Goal: Check status: Check status

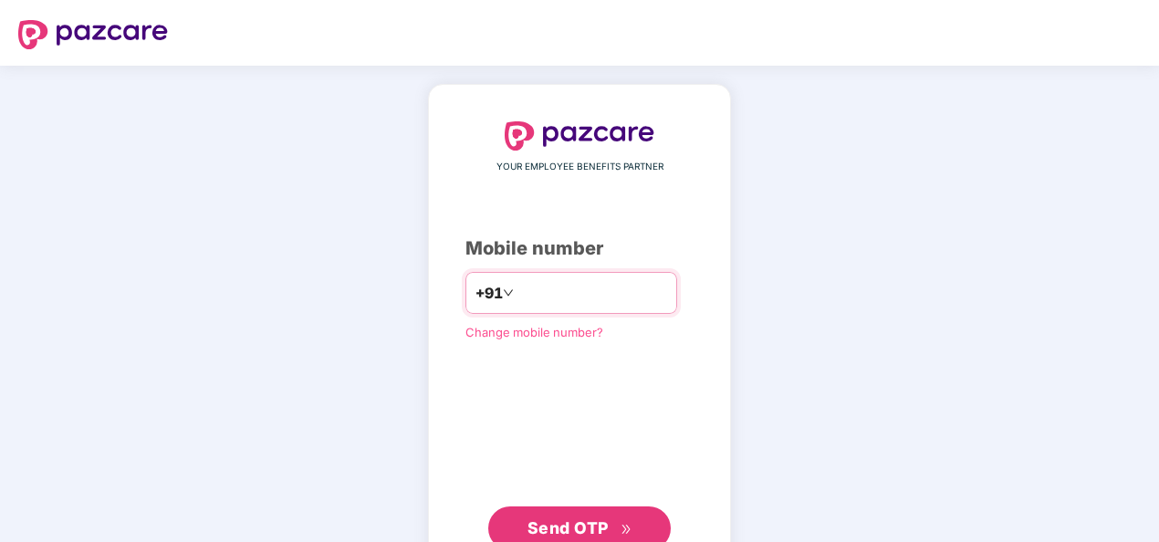
click at [517, 292] on input "number" at bounding box center [592, 292] width 150 height 29
click at [517, 291] on input "**********" at bounding box center [592, 292] width 150 height 29
type input "**********"
click at [606, 526] on span "Send OTP" at bounding box center [567, 527] width 81 height 19
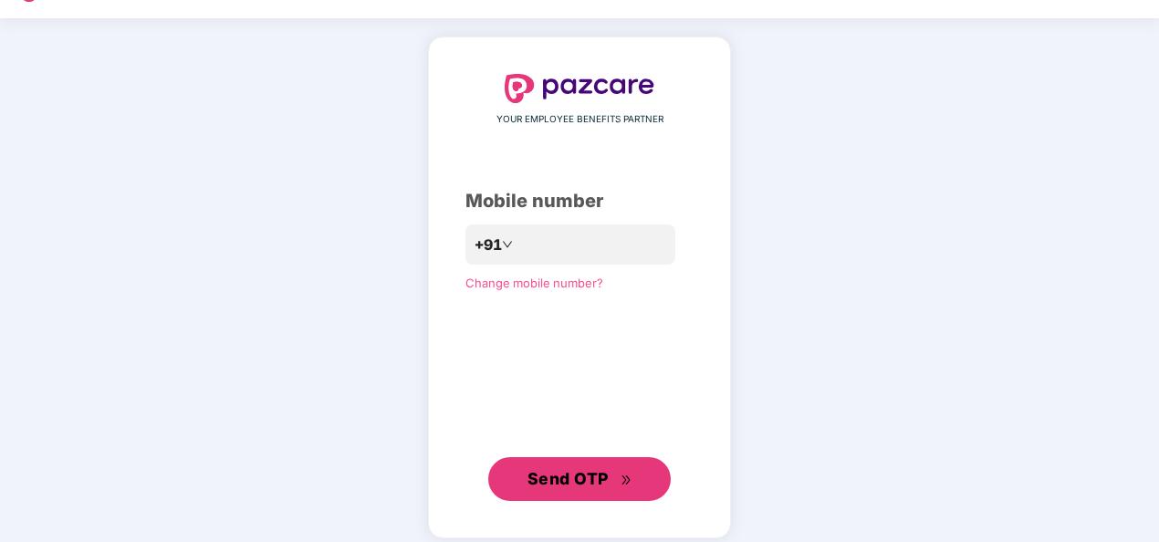
scroll to position [60, 0]
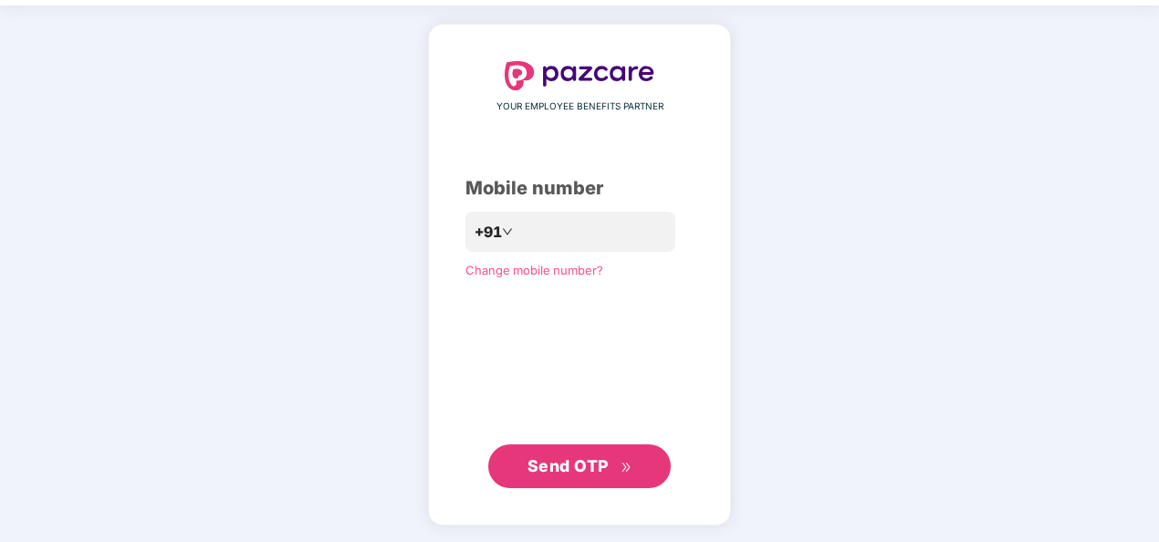
click at [564, 466] on span "Send OTP" at bounding box center [567, 465] width 81 height 19
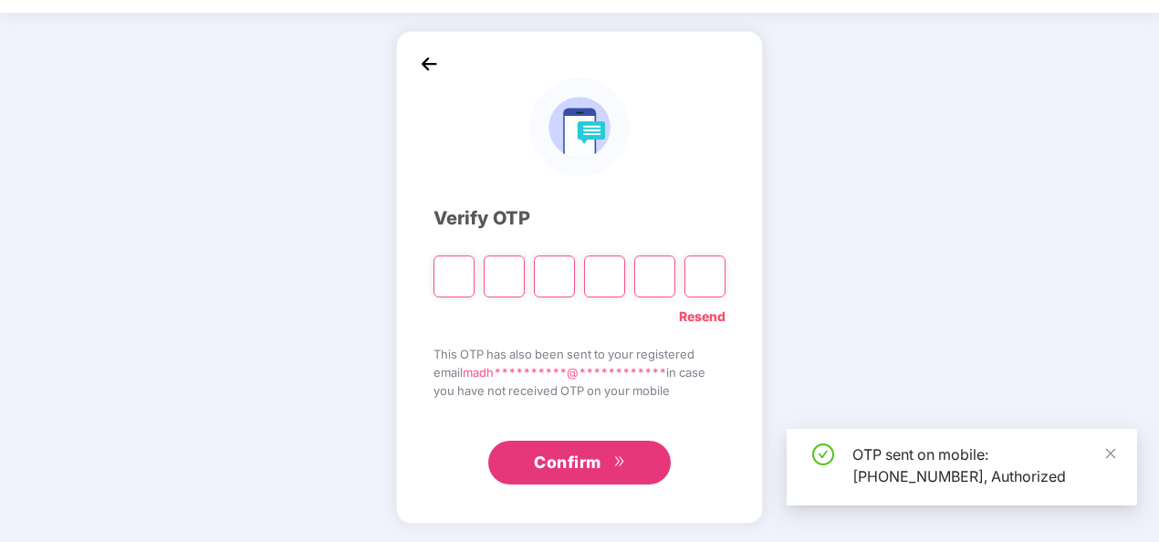
scroll to position [53, 0]
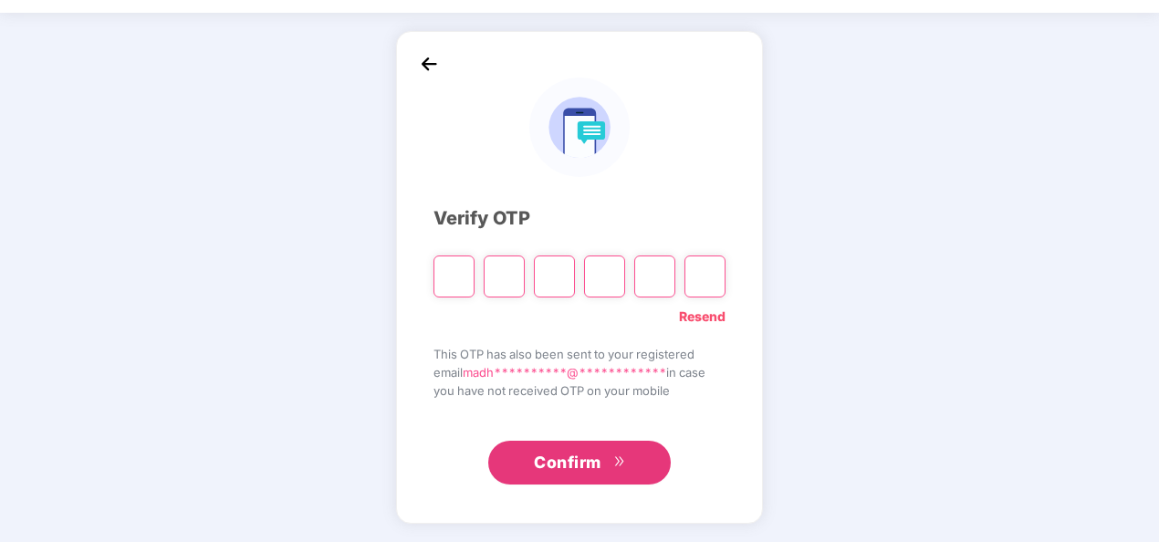
type input "*"
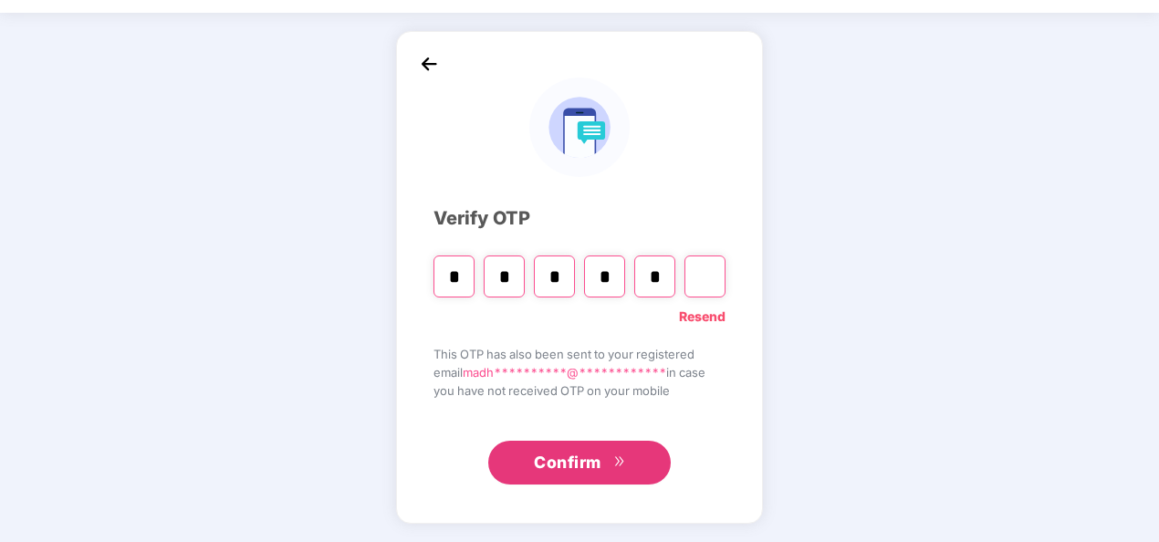
type input "*"
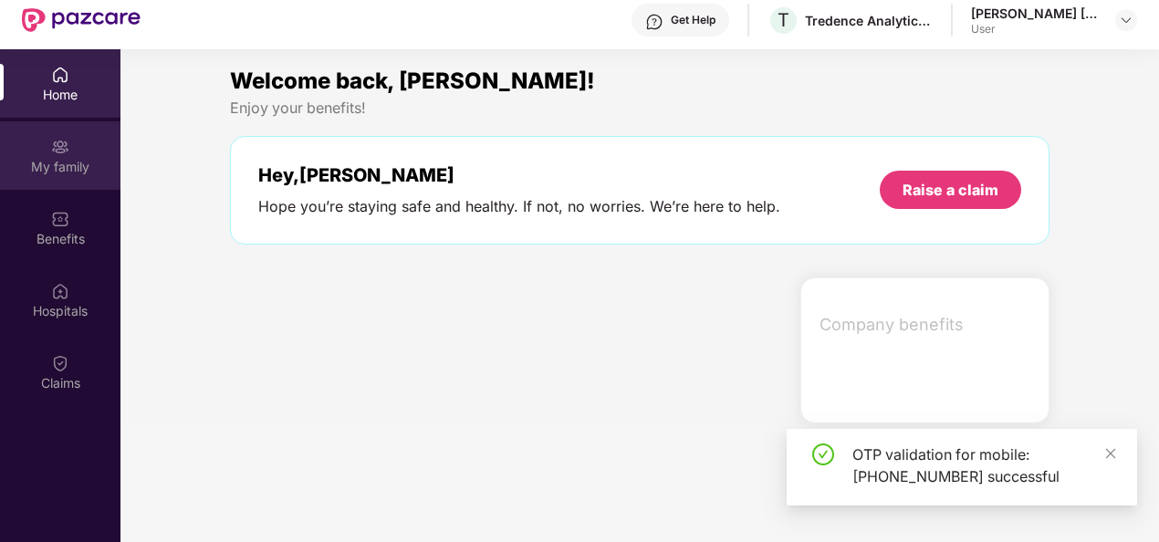
click at [35, 165] on div "My family" at bounding box center [60, 167] width 120 height 18
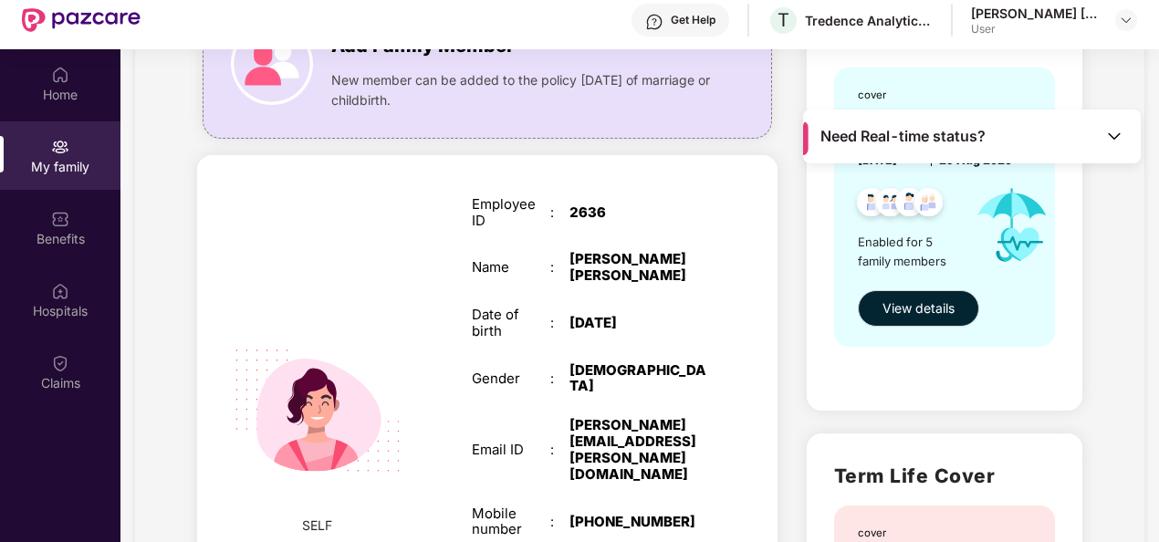
scroll to position [91, 0]
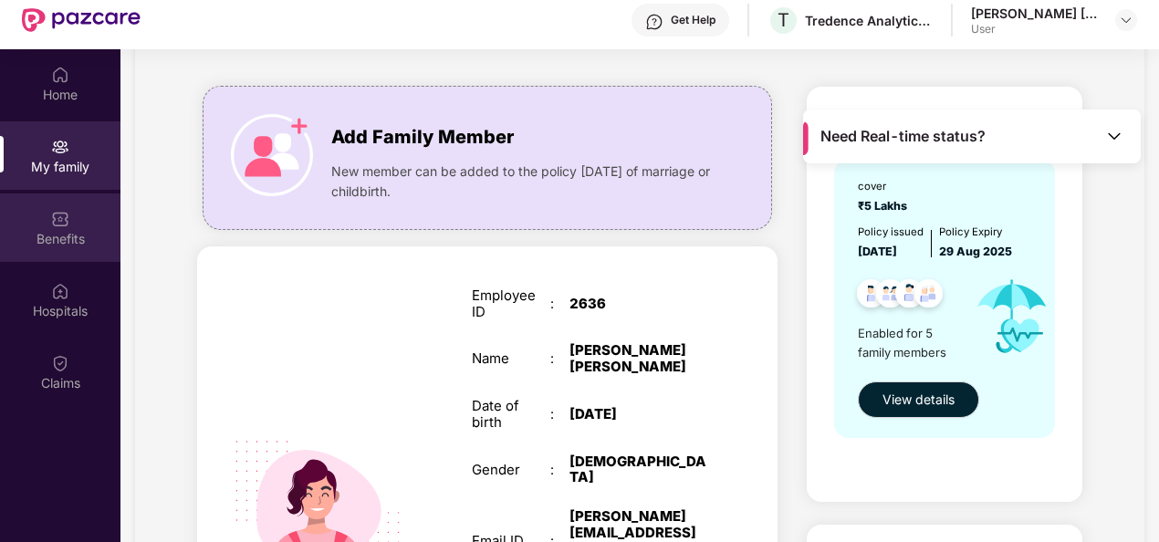
click at [73, 235] on div "Benefits" at bounding box center [60, 239] width 120 height 18
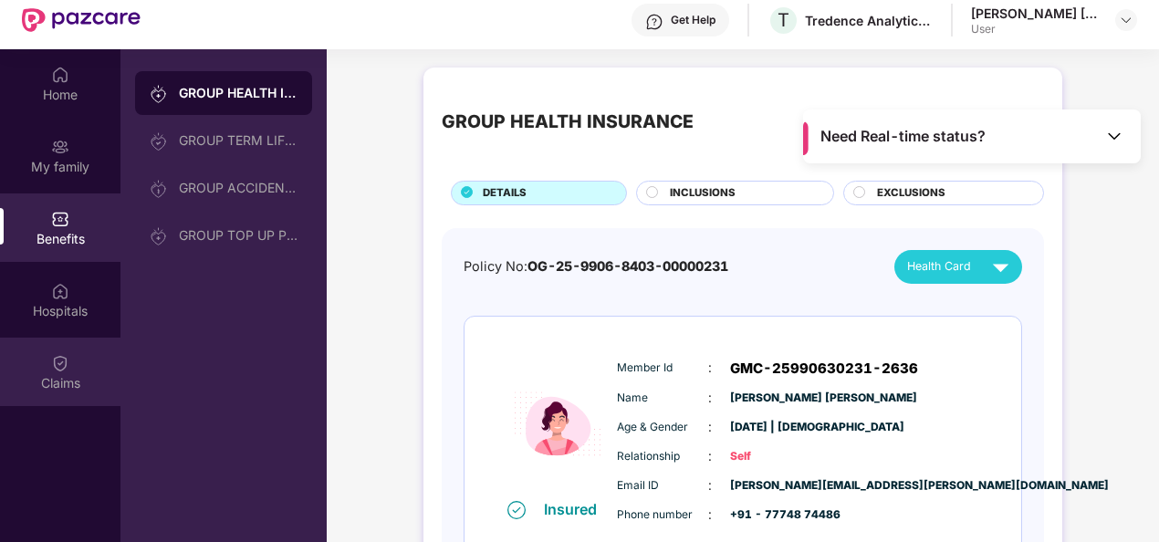
click at [82, 369] on div "Claims" at bounding box center [60, 372] width 120 height 68
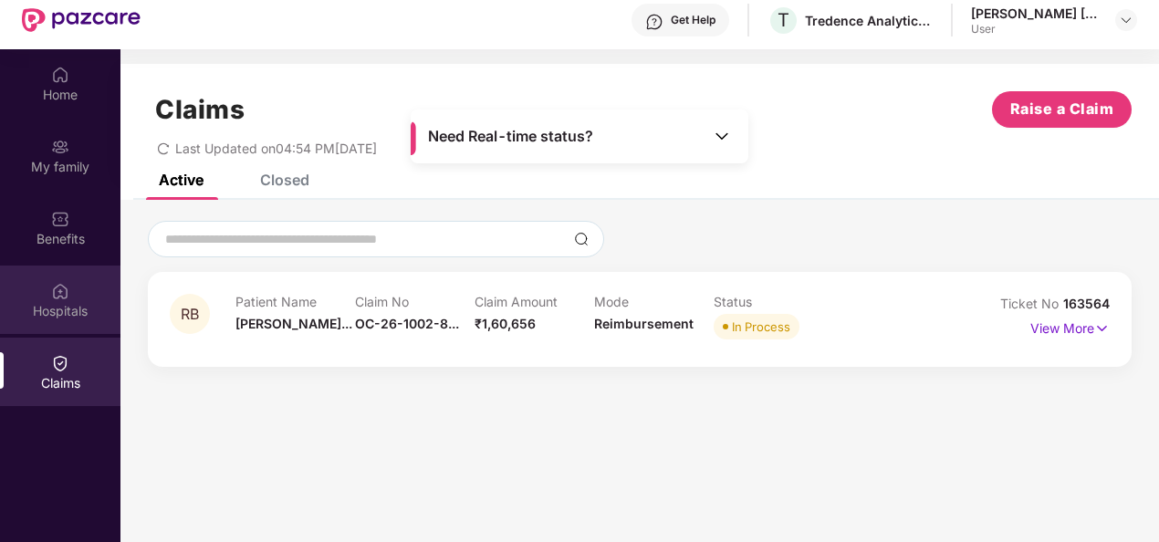
click at [73, 317] on div "Hospitals" at bounding box center [60, 311] width 120 height 18
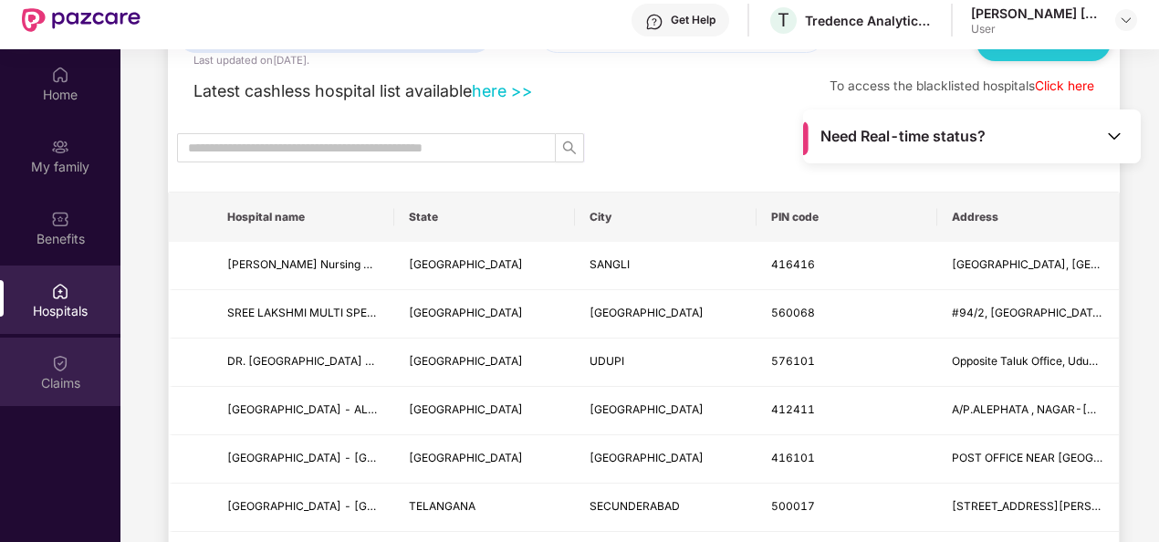
scroll to position [274, 0]
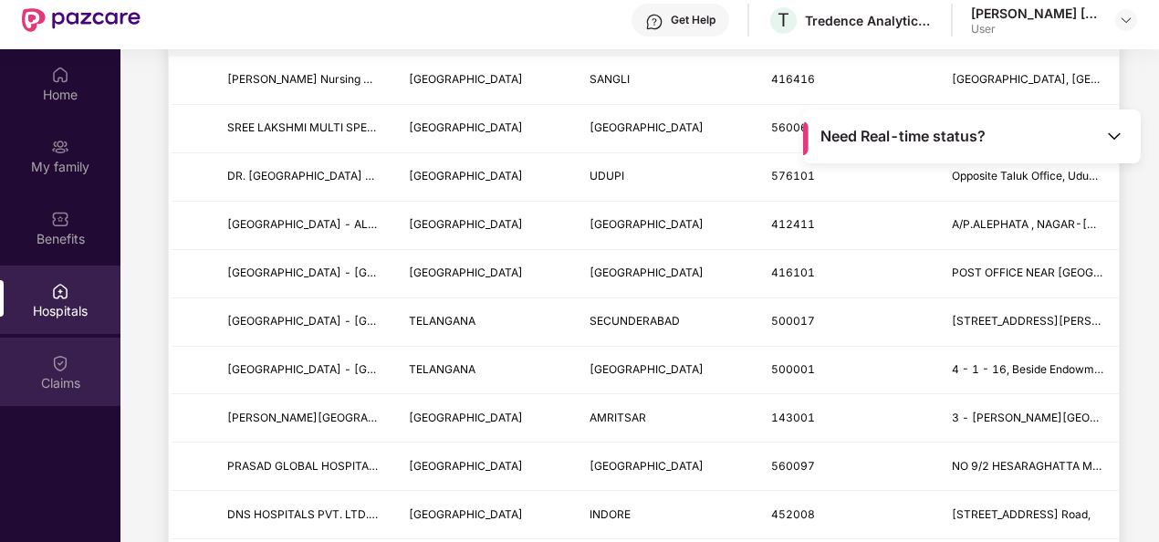
click at [78, 367] on div "Claims" at bounding box center [60, 372] width 120 height 68
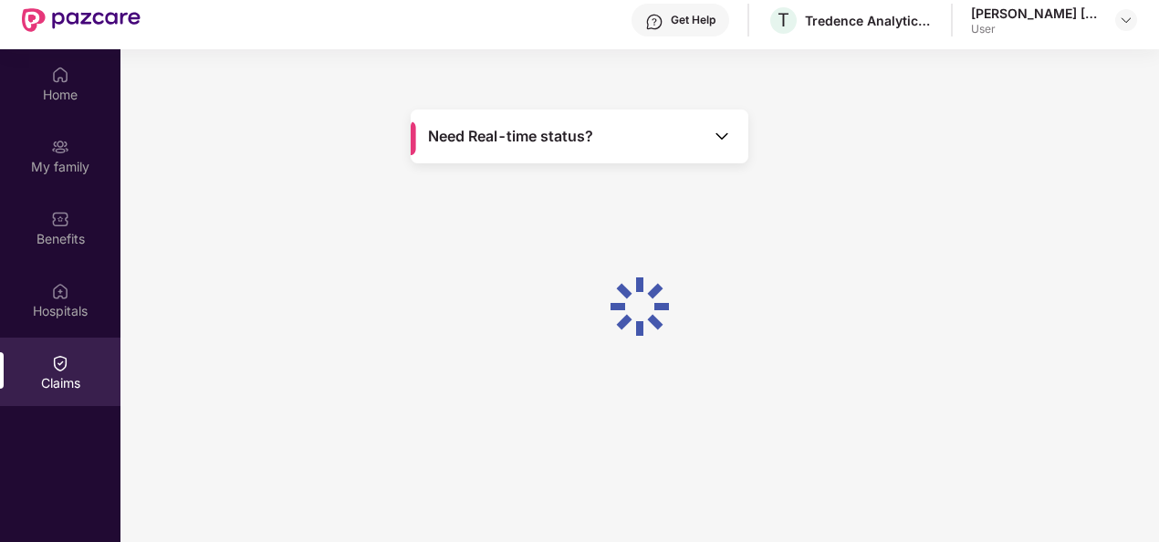
scroll to position [0, 0]
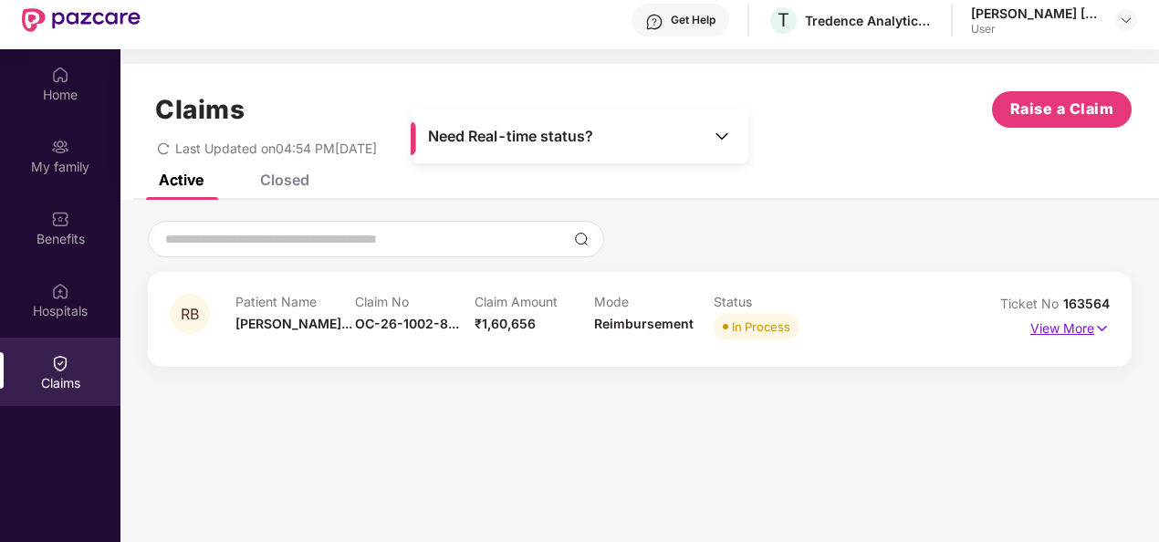
click at [1047, 331] on p "View More" at bounding box center [1069, 326] width 79 height 25
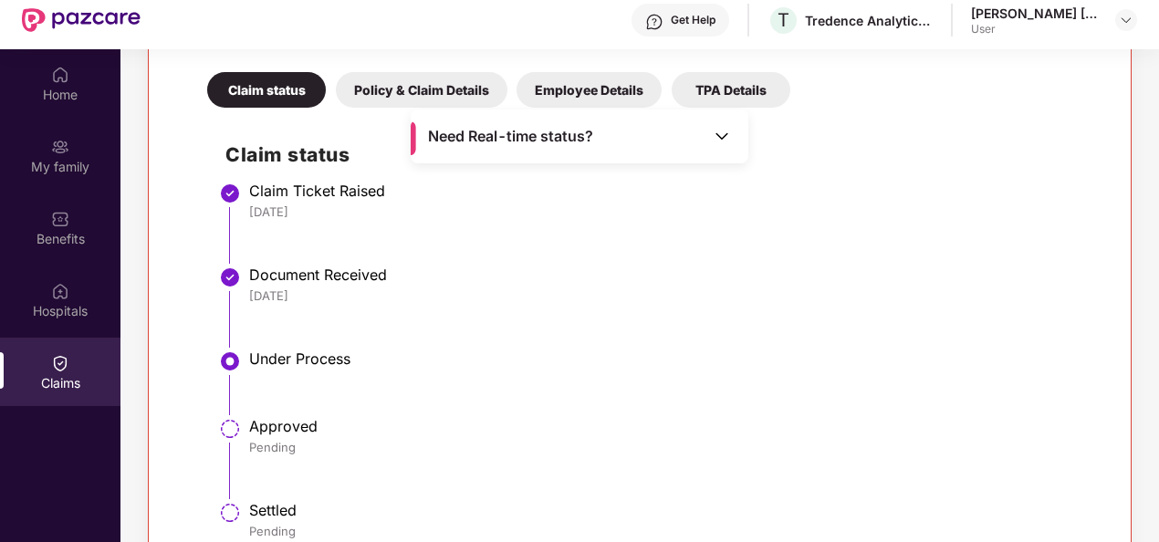
scroll to position [215, 0]
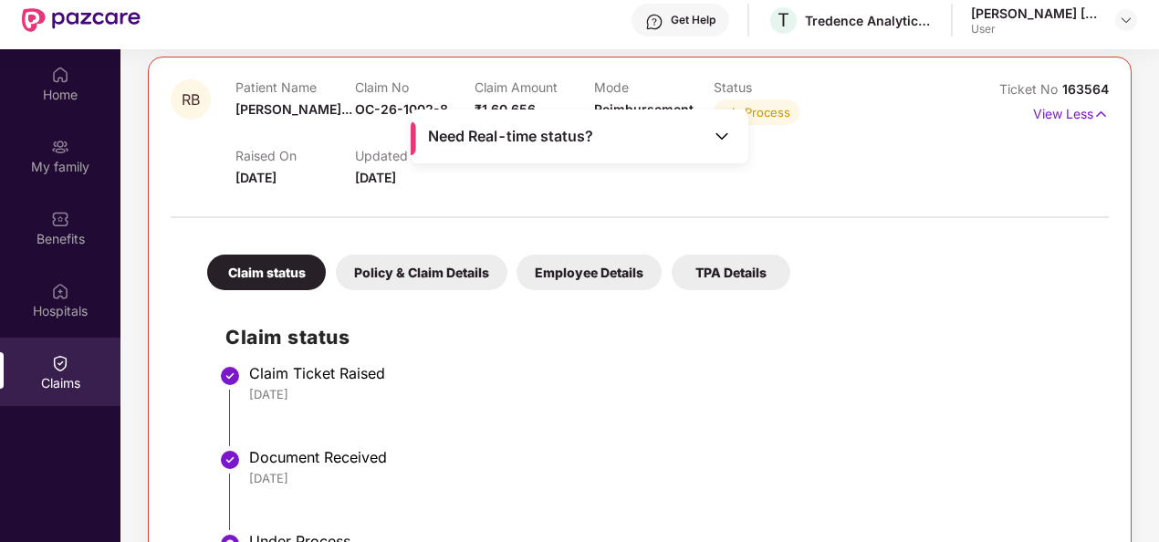
click at [467, 275] on div "Policy & Claim Details" at bounding box center [422, 273] width 172 height 36
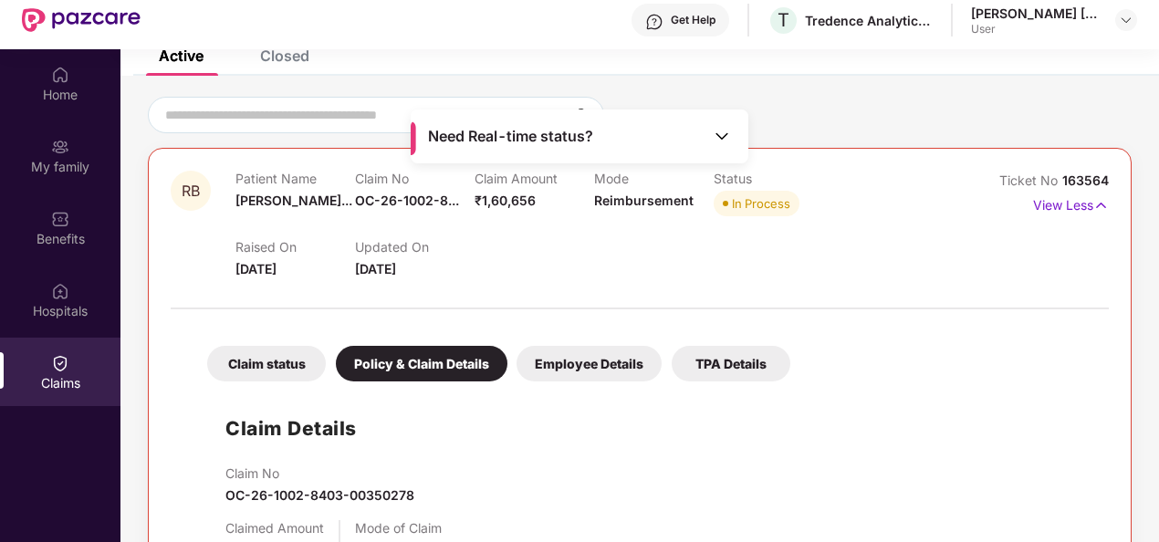
click at [598, 367] on div "Employee Details" at bounding box center [589, 364] width 145 height 36
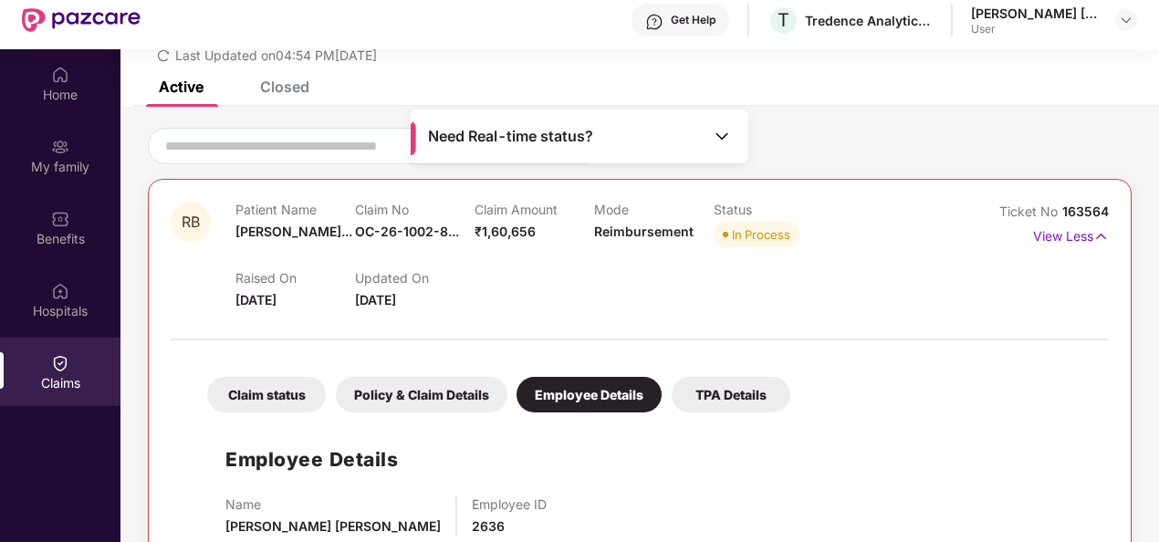
click at [728, 393] on div "TPA Details" at bounding box center [731, 395] width 119 height 36
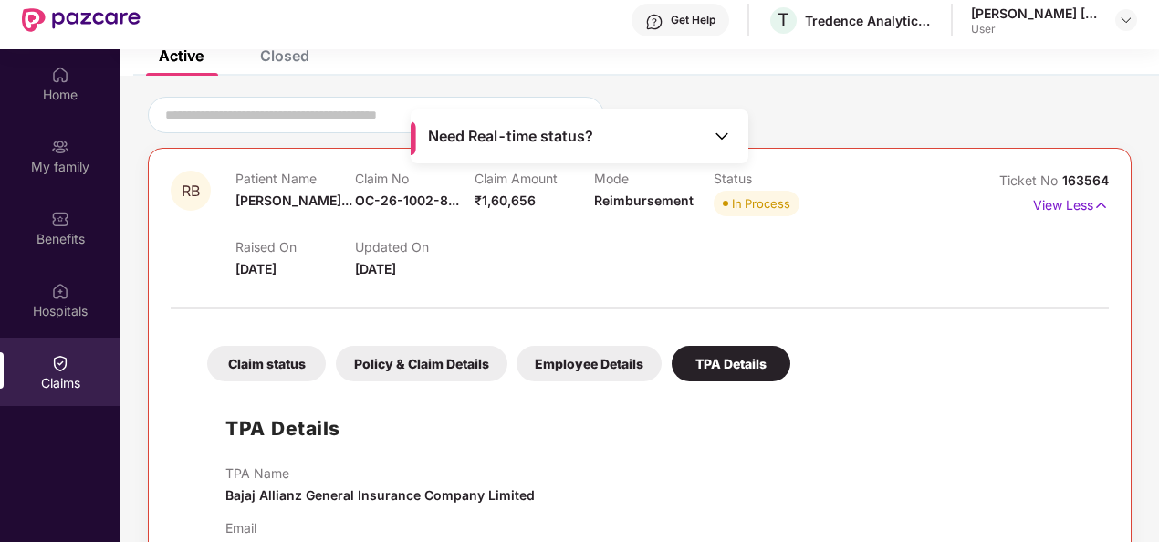
scroll to position [33, 0]
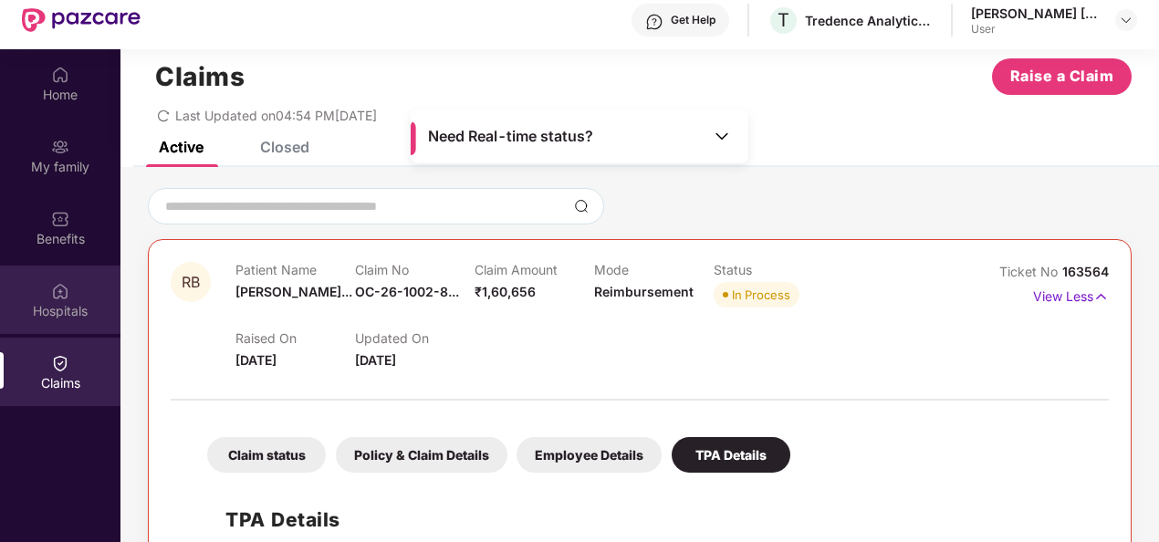
click at [59, 282] on img at bounding box center [60, 291] width 18 height 18
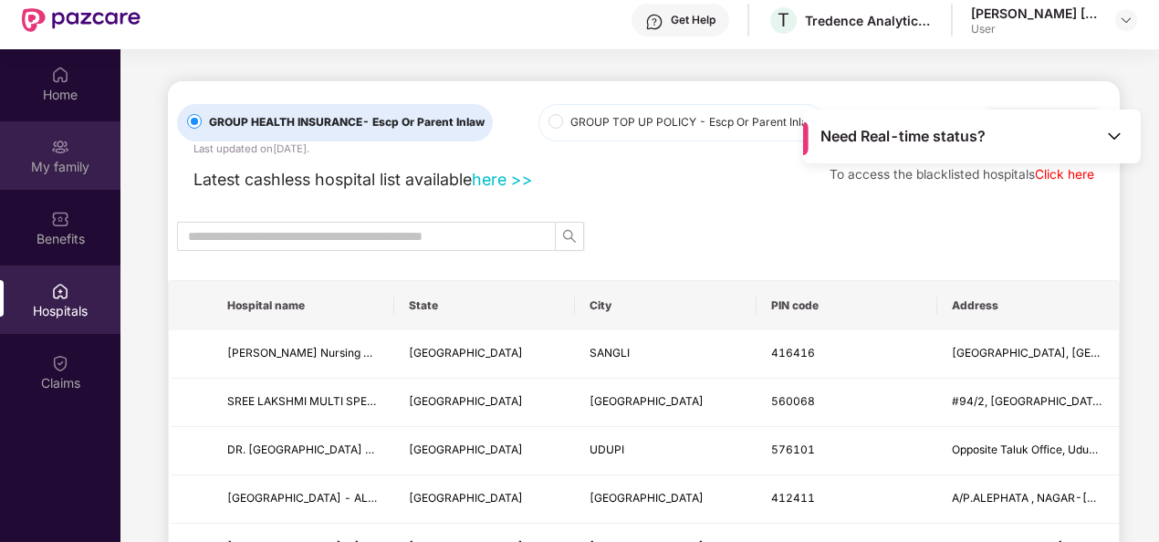
click at [68, 172] on div "My family" at bounding box center [60, 167] width 120 height 18
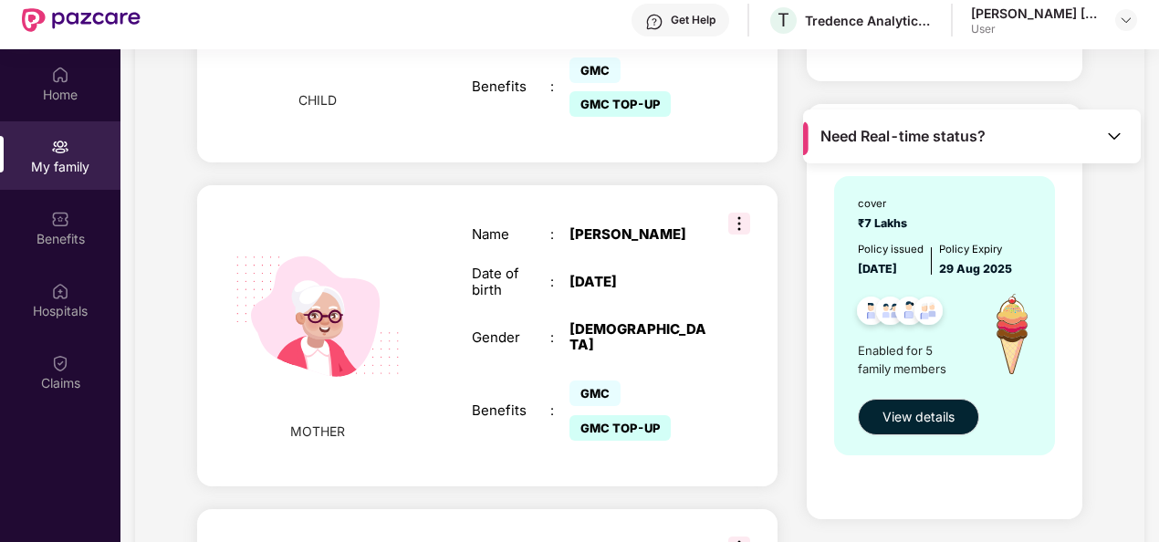
scroll to position [1418, 0]
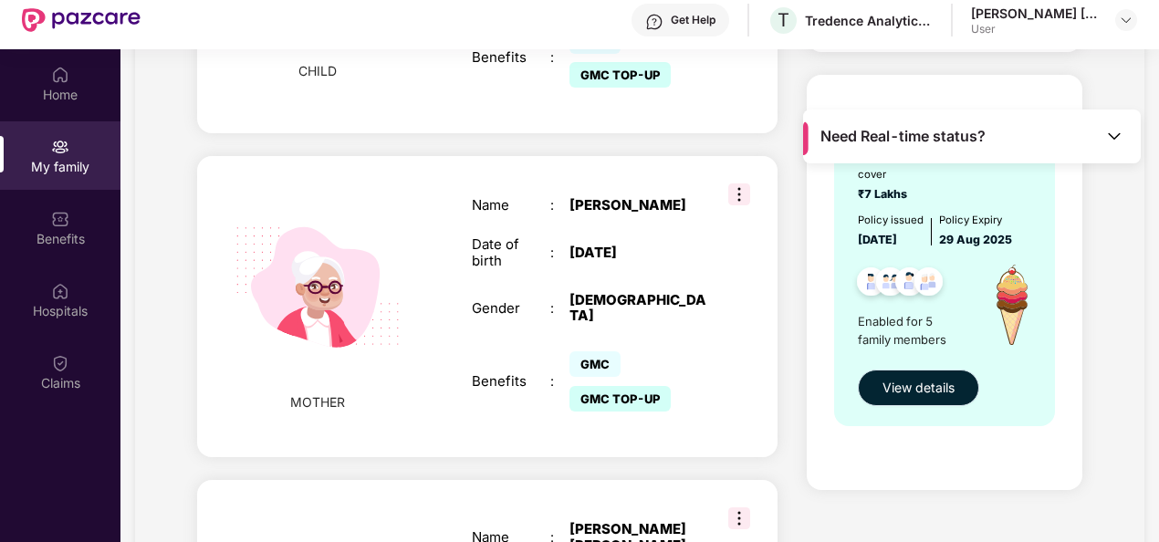
click at [923, 386] on span "View details" at bounding box center [918, 388] width 72 height 20
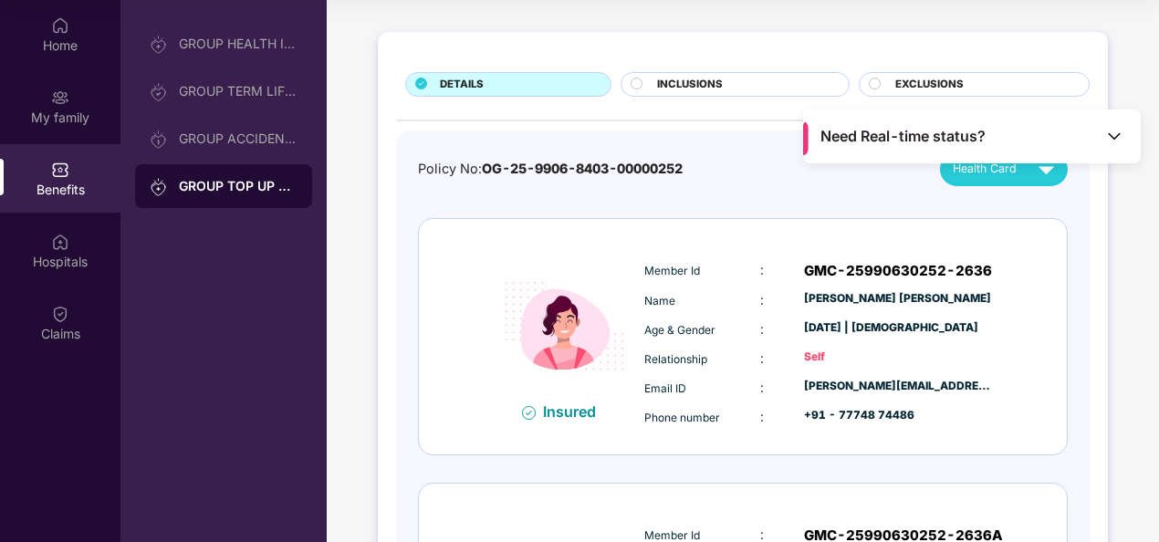
scroll to position [0, 0]
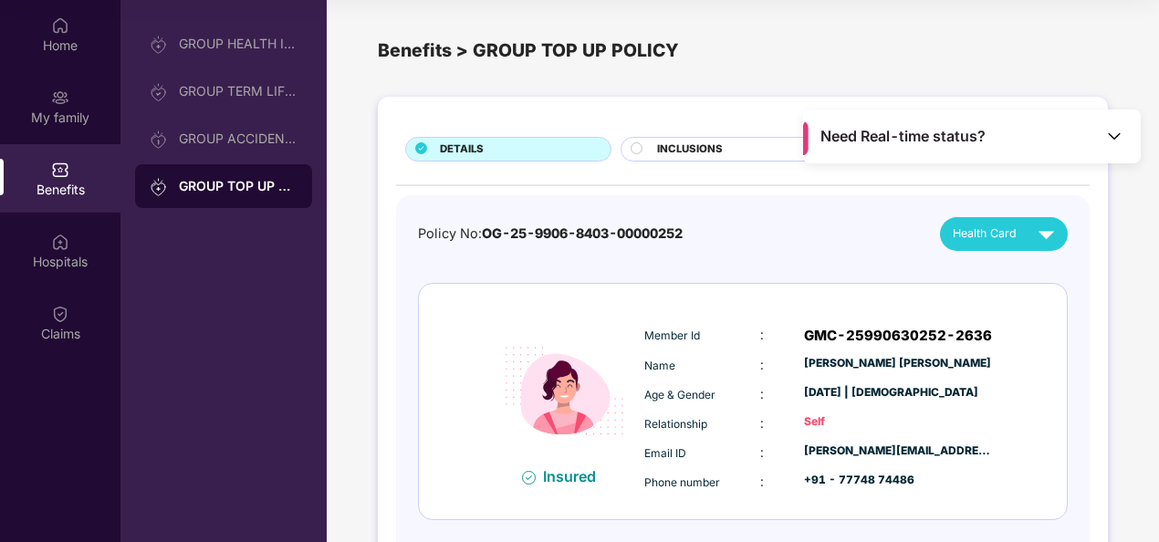
click at [1015, 240] on span "Health Card" at bounding box center [985, 234] width 64 height 18
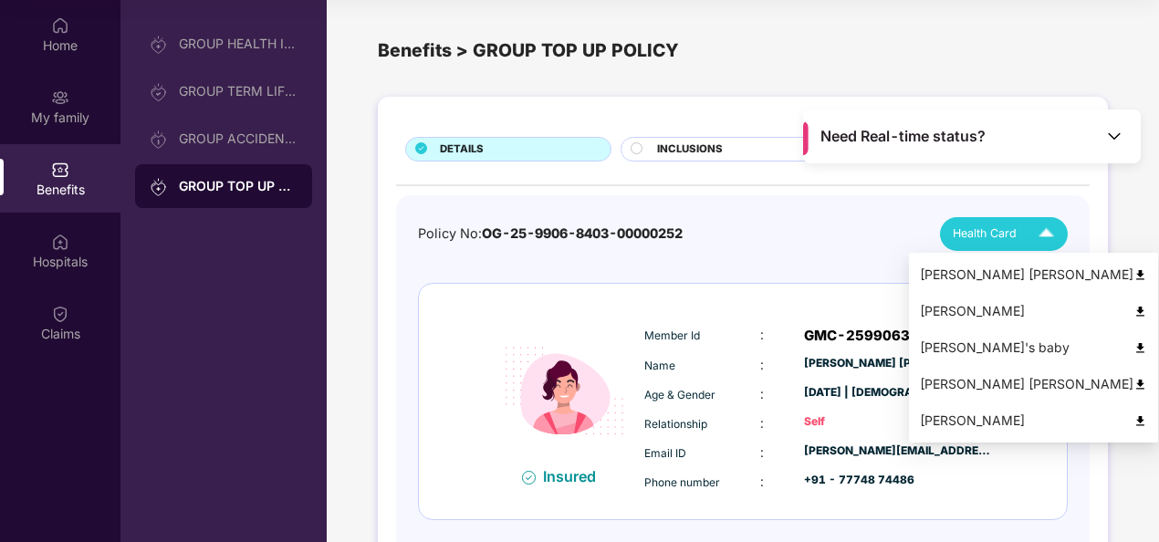
click at [996, 348] on div "[PERSON_NAME]'s baby" at bounding box center [1033, 348] width 227 height 20
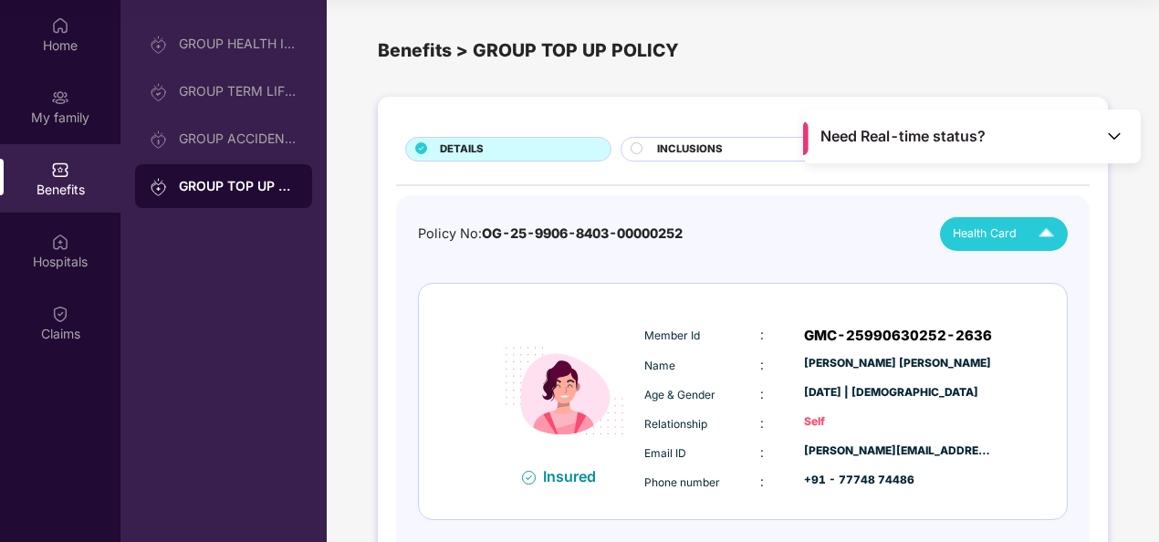
click at [76, 170] on div "Benefits" at bounding box center [60, 178] width 120 height 68
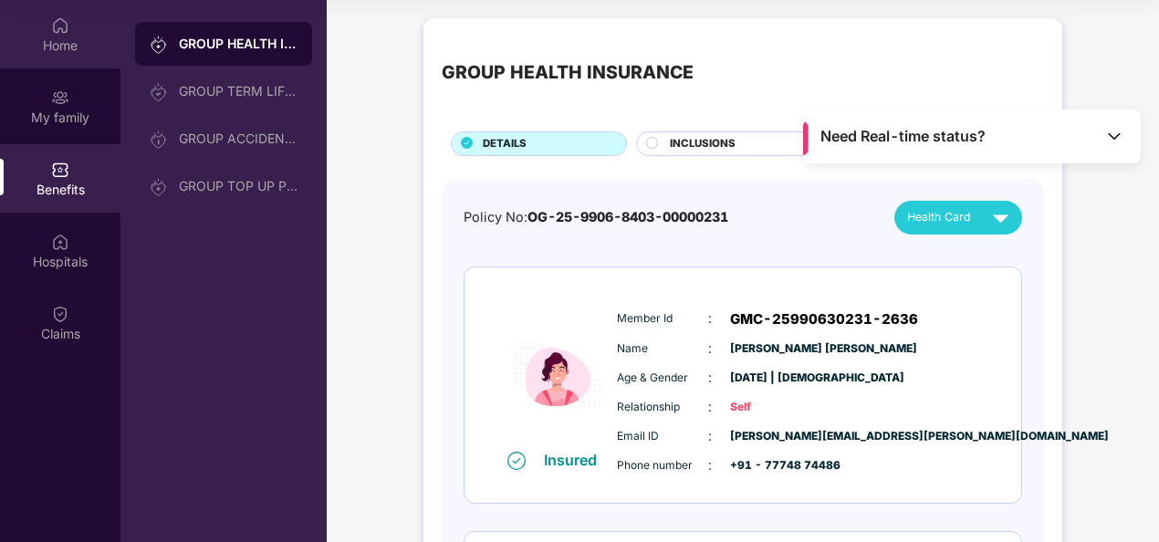
click at [68, 55] on div "Home" at bounding box center [60, 34] width 120 height 68
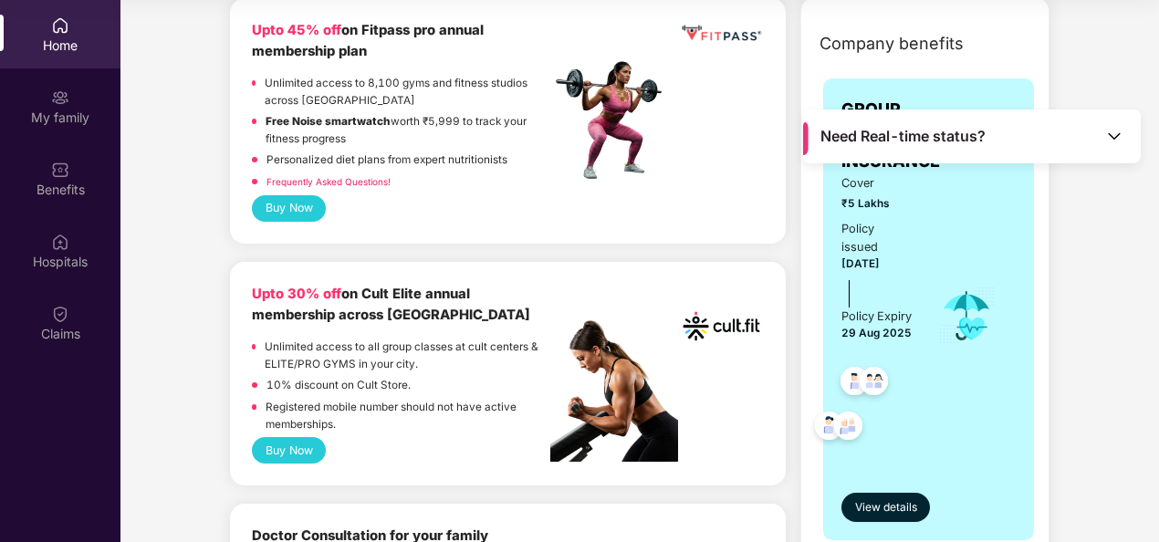
scroll to position [274, 0]
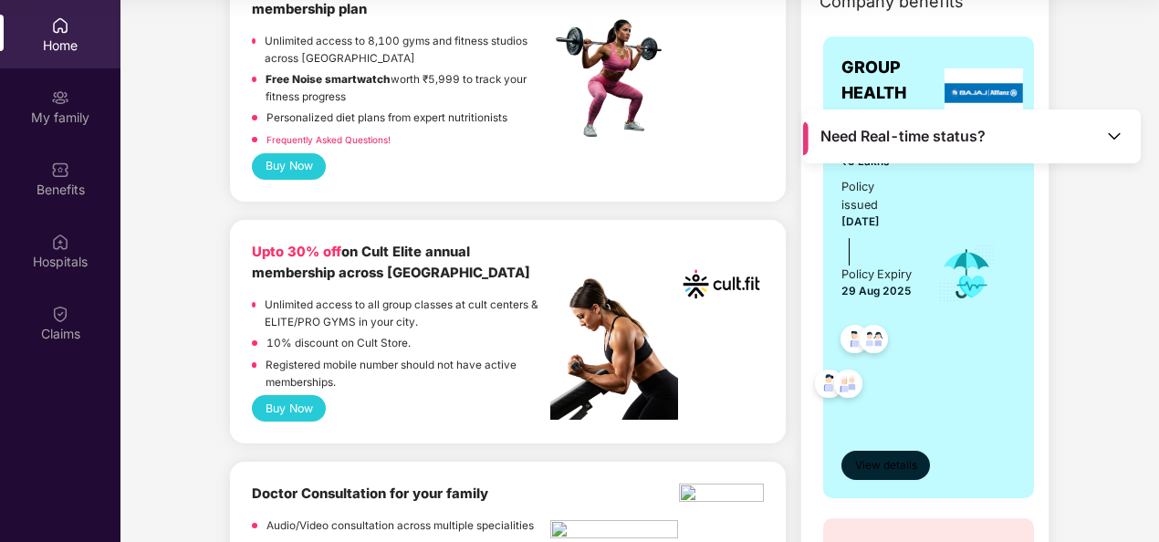
click at [871, 475] on span "View details" at bounding box center [886, 465] width 62 height 17
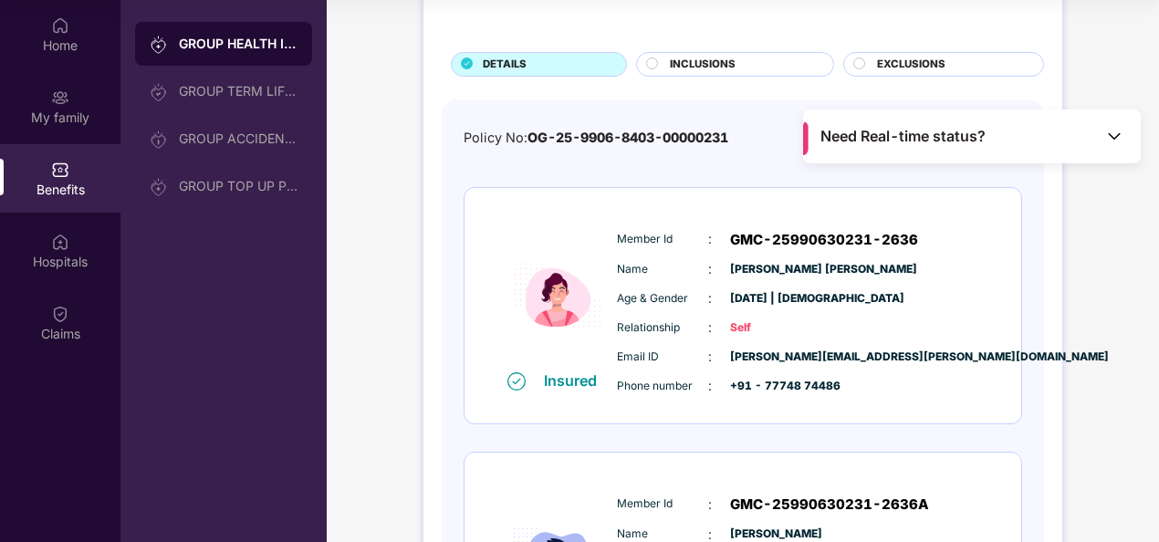
scroll to position [0, 0]
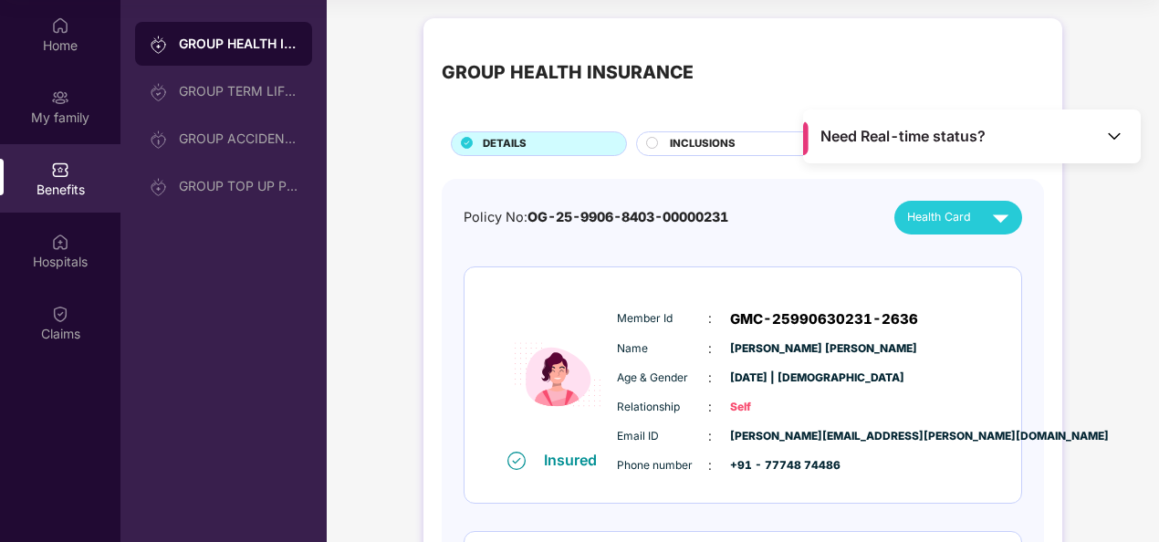
click at [683, 144] on span "INCLUSIONS" at bounding box center [703, 144] width 66 height 16
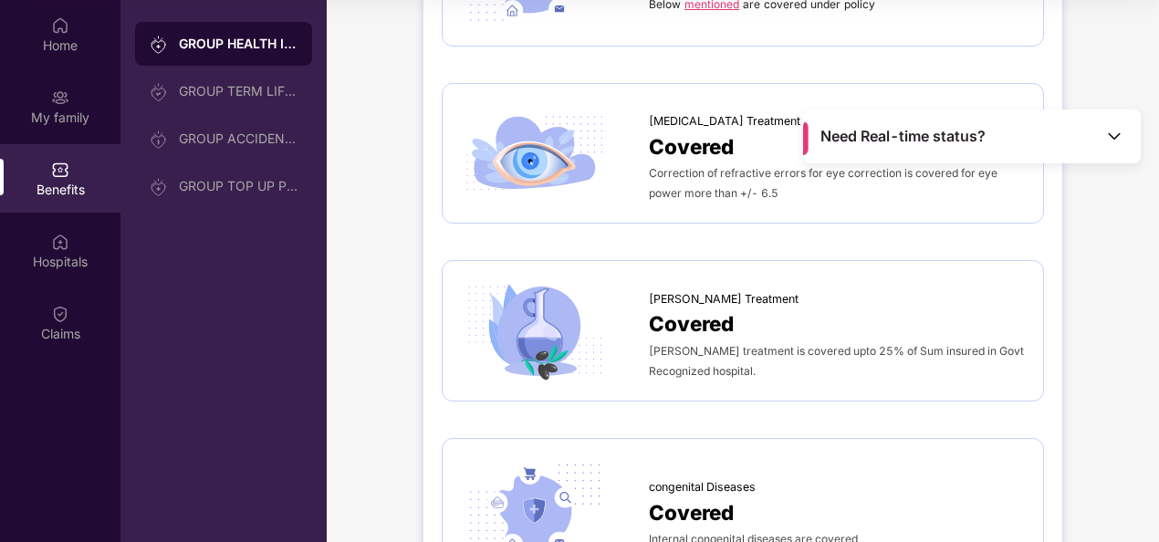
scroll to position [2672, 0]
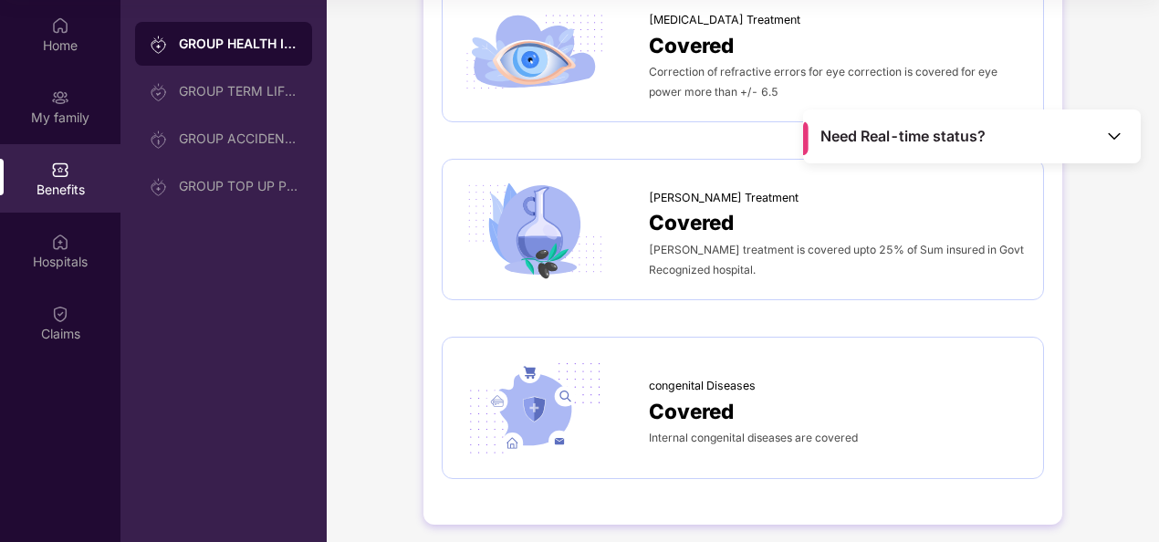
click at [1123, 142] on div "Need Real-time status?" at bounding box center [972, 137] width 338 height 54
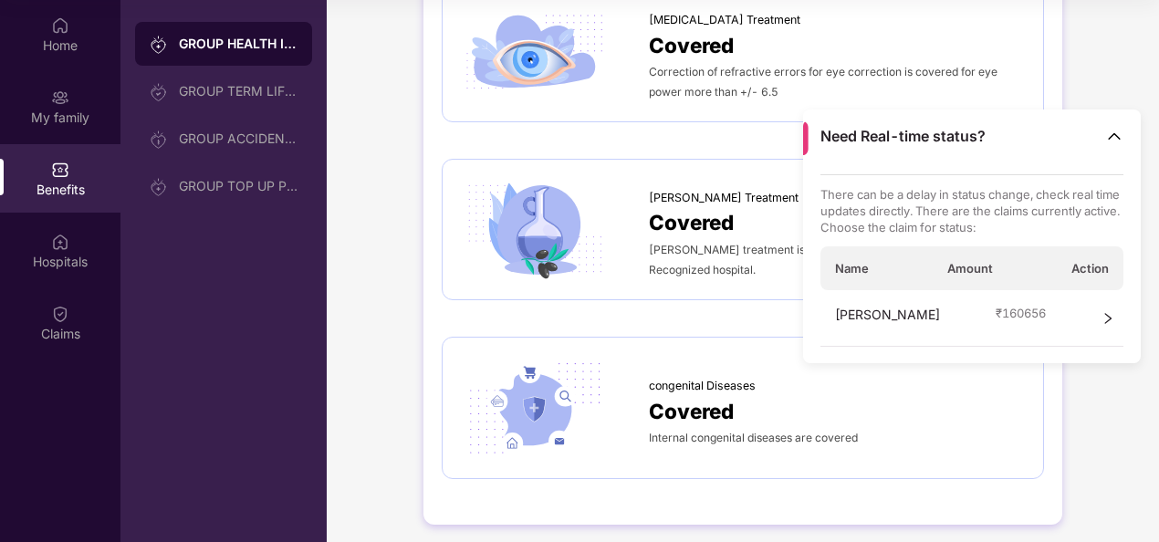
click at [1109, 315] on icon "right" at bounding box center [1108, 318] width 13 height 13
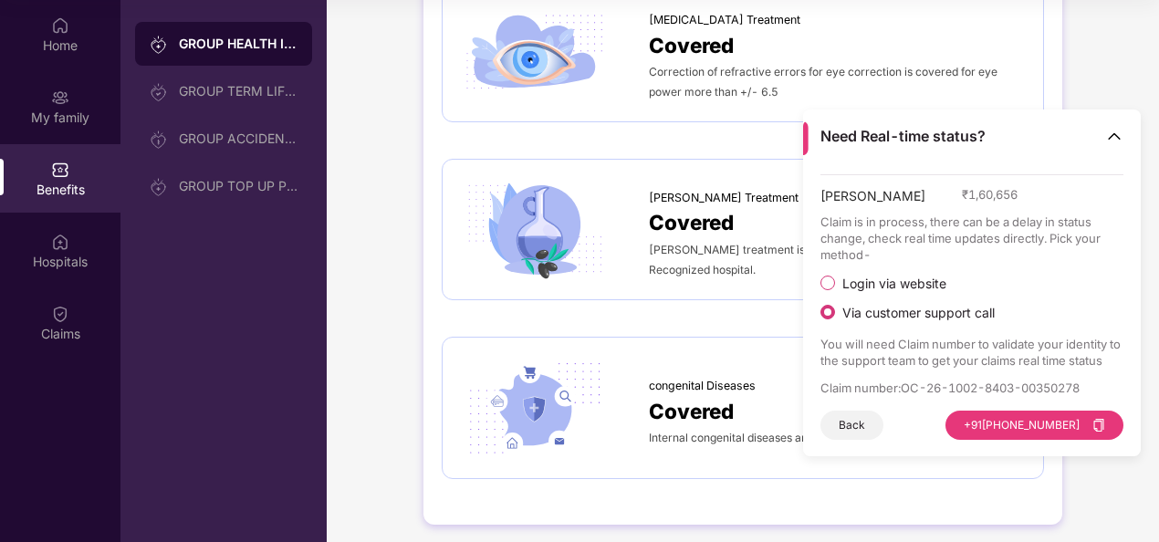
click at [859, 270] on div "[PERSON_NAME] ₹ 1,60,656 Claim is in process, there can be a delay in status ch…" at bounding box center [972, 307] width 304 height 266
click at [860, 287] on span "Login via website" at bounding box center [894, 284] width 119 height 16
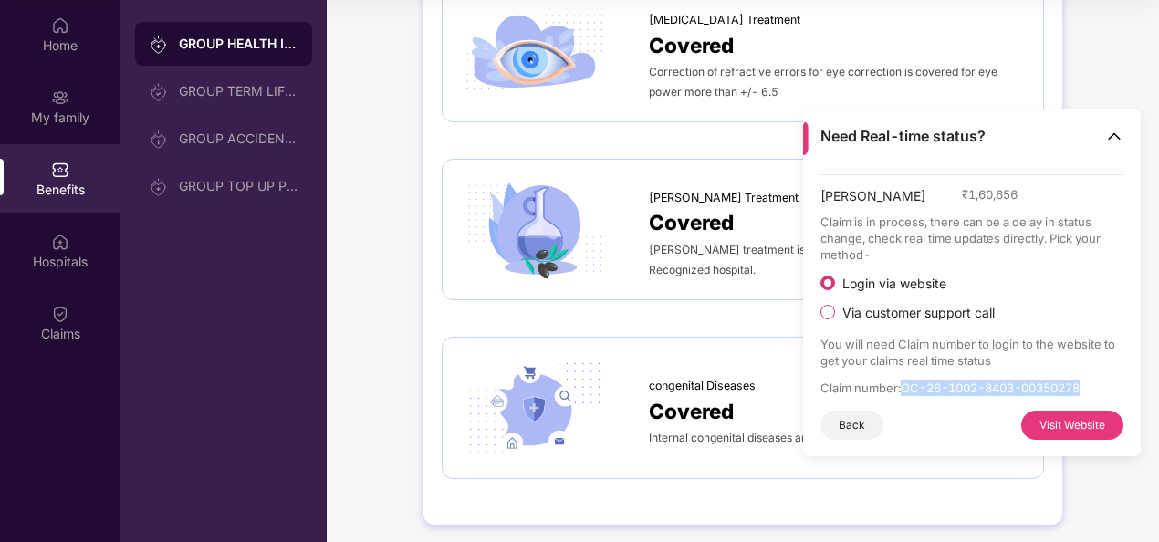
drag, startPoint x: 907, startPoint y: 390, endPoint x: 1091, endPoint y: 392, distance: 184.4
click at [1091, 392] on p "Claim number : OC-26-1002-8403-00350278" at bounding box center [972, 388] width 304 height 16
copy p "OC-26-1002-8403-00350278"
click at [1061, 423] on button "Visit Website" at bounding box center [1072, 425] width 102 height 29
copy p "OC-26-1002-8403-00350278"
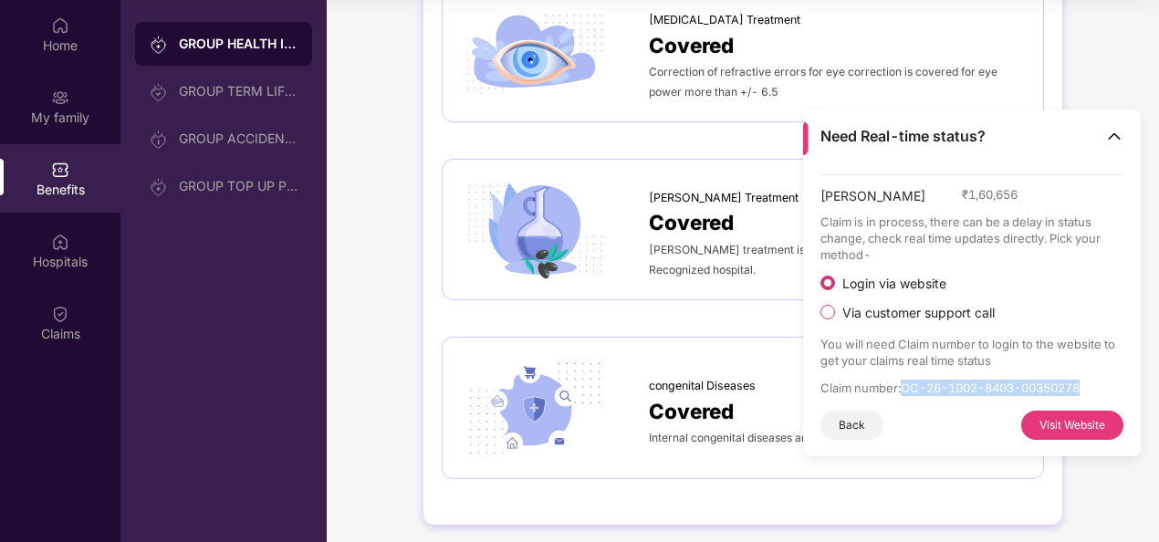
click at [1112, 131] on img at bounding box center [1114, 136] width 18 height 18
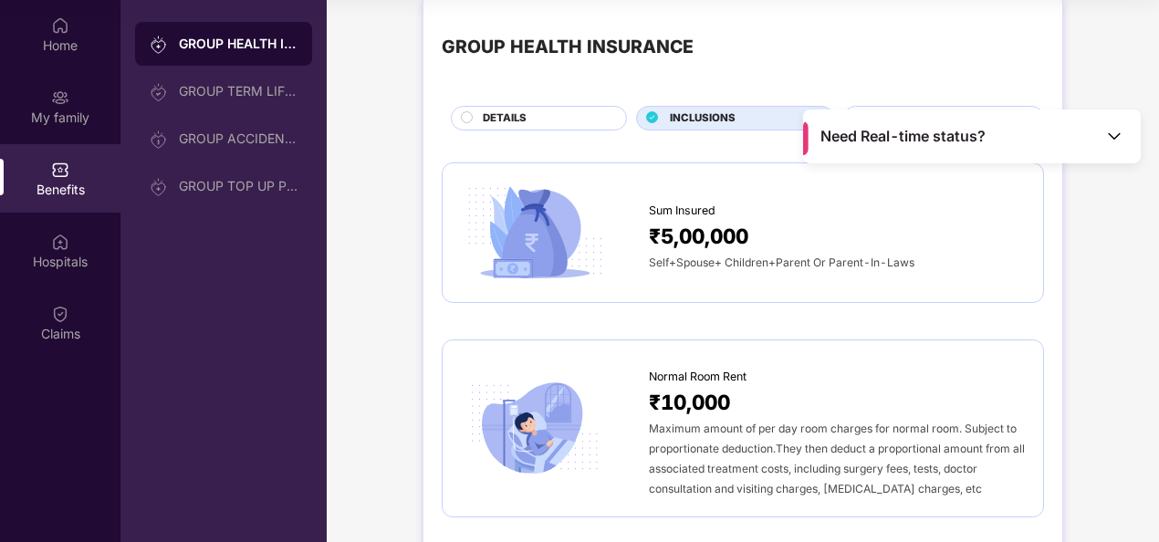
scroll to position [0, 0]
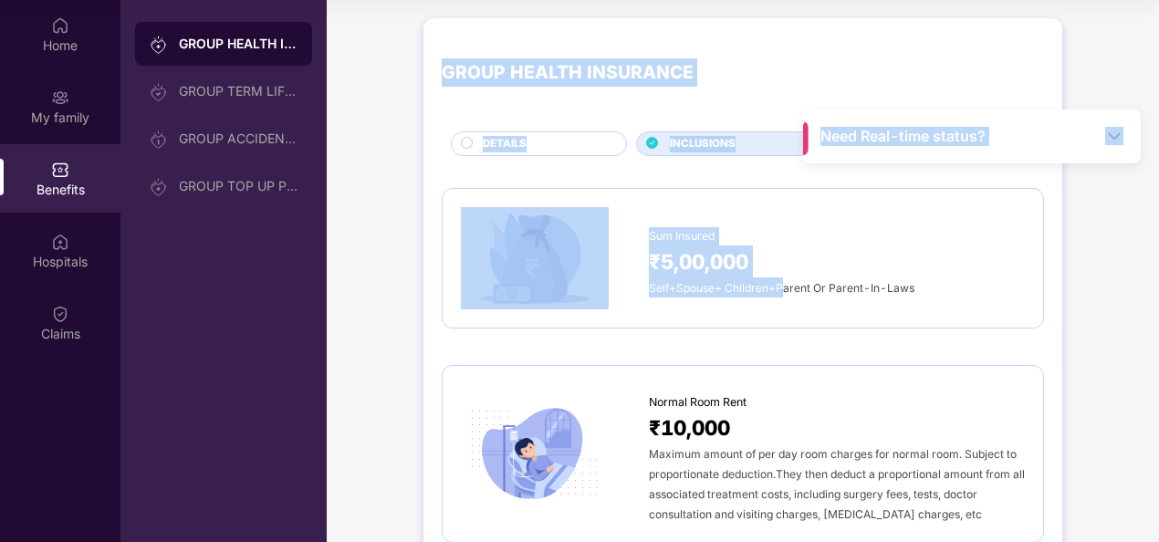
drag, startPoint x: 1103, startPoint y: 126, endPoint x: 779, endPoint y: 329, distance: 382.1
click at [780, 333] on main "Need Real-time status? GROUP HEALTH INSURANCE DETAILS INCLUSIONS EXCLUSIONS Sum…" at bounding box center [743, 271] width 832 height 542
drag, startPoint x: 779, startPoint y: 329, endPoint x: 789, endPoint y: 53, distance: 275.8
click at [789, 53] on div "GROUP HEALTH INSURANCE" at bounding box center [743, 73] width 602 height 73
click at [1103, 148] on div "Need Real-time status?" at bounding box center [972, 137] width 338 height 54
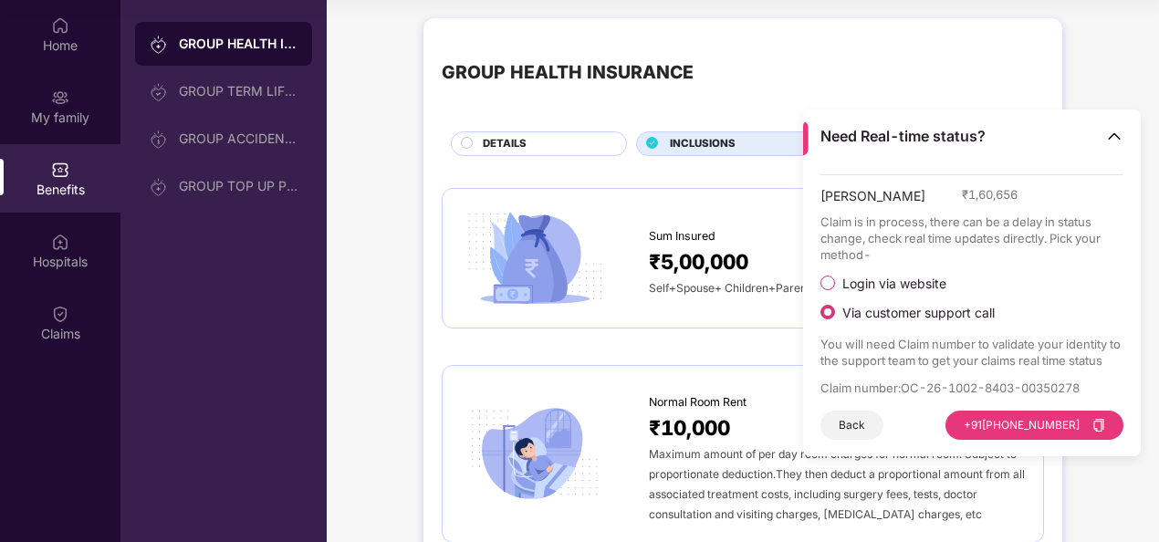
click at [851, 422] on button "Back" at bounding box center [851, 425] width 63 height 29
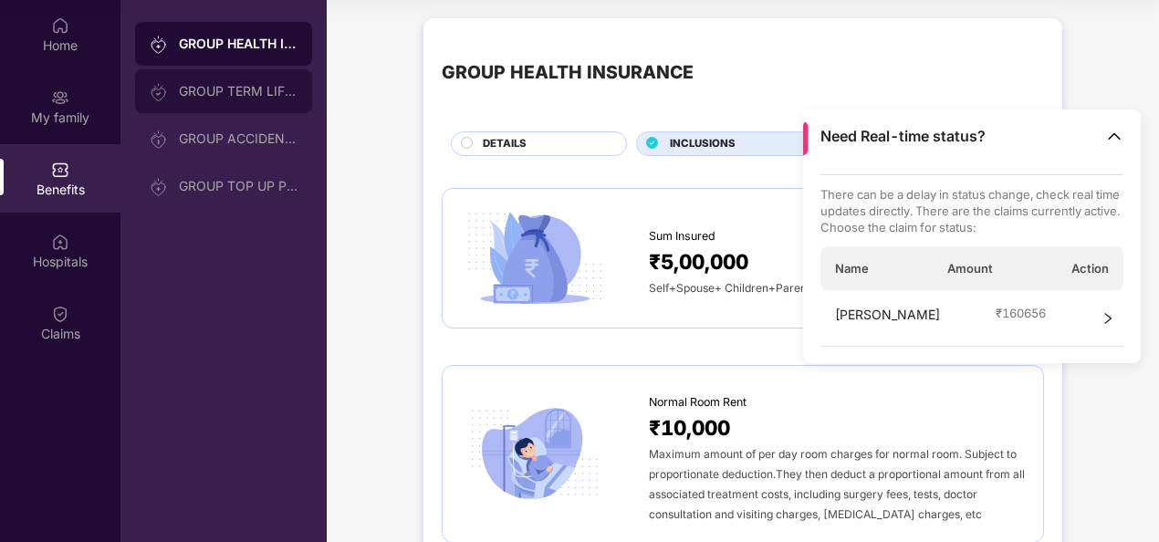
click at [233, 88] on div "GROUP TERM LIFE INSURANCE" at bounding box center [238, 91] width 119 height 15
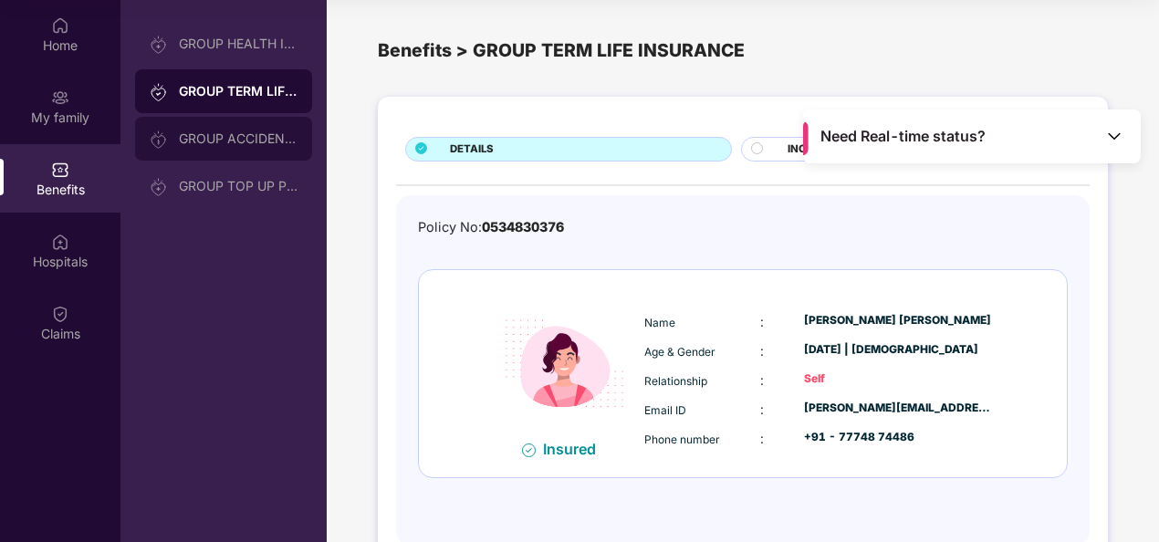
click at [213, 133] on div "GROUP ACCIDENTAL INSURANCE" at bounding box center [238, 138] width 119 height 15
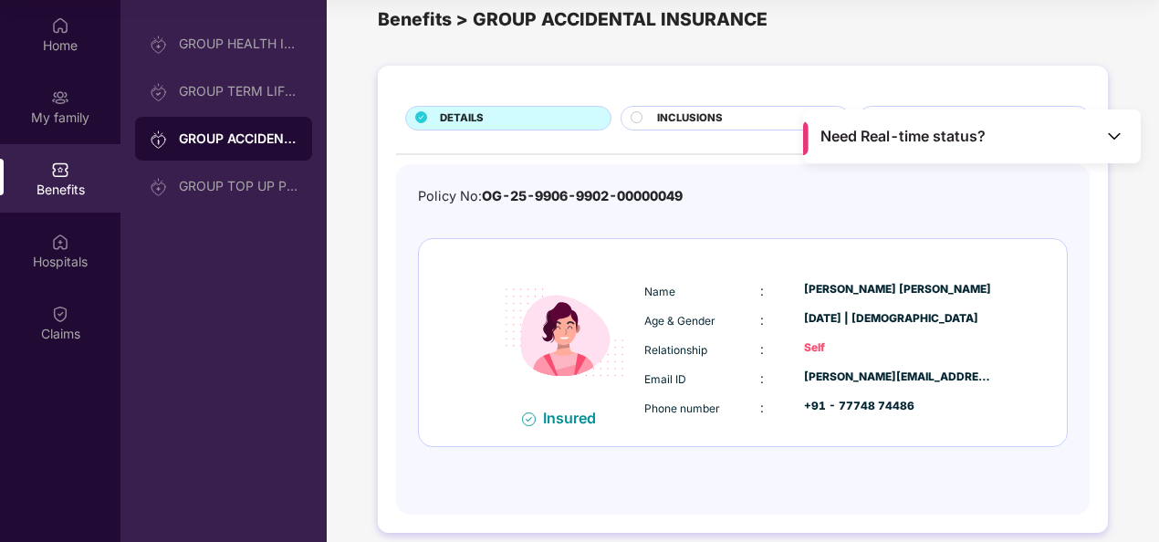
scroll to position [47, 0]
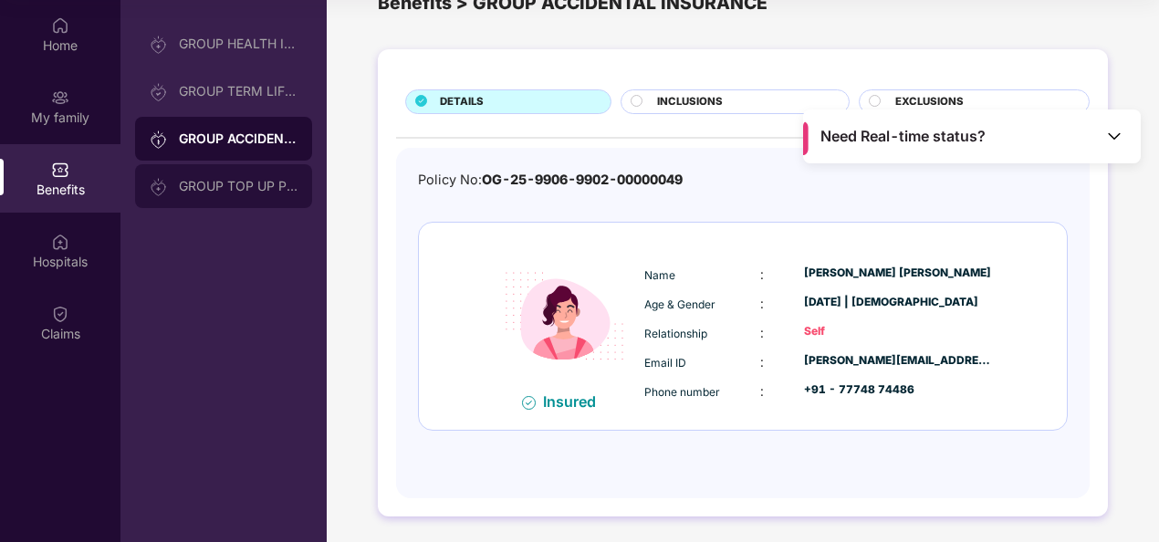
click at [230, 188] on div "GROUP TOP UP POLICY" at bounding box center [238, 186] width 119 height 15
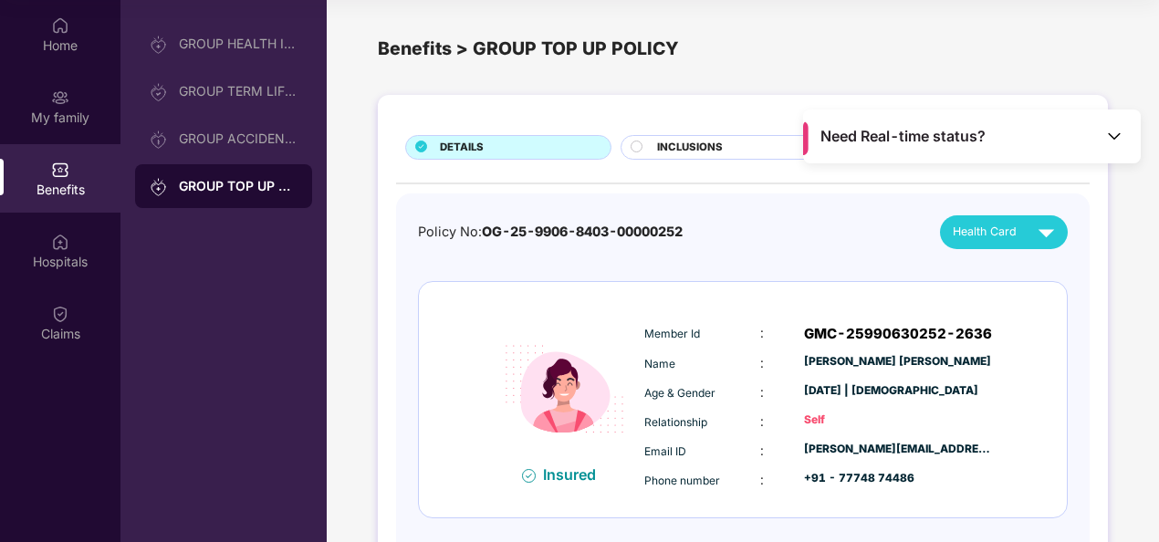
scroll to position [0, 0]
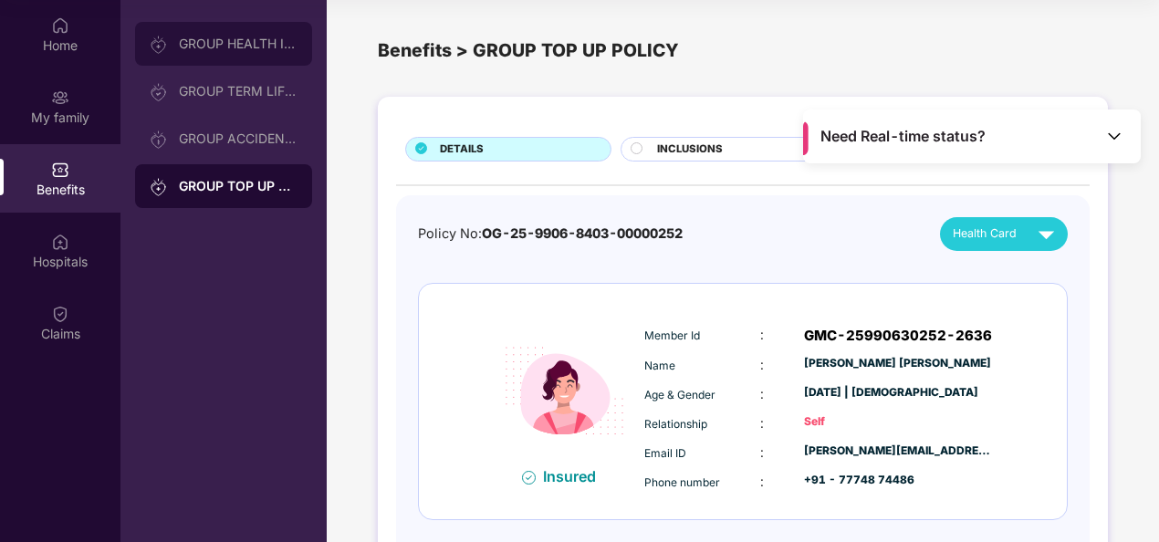
click at [261, 42] on div "GROUP HEALTH INSURANCE" at bounding box center [238, 44] width 119 height 15
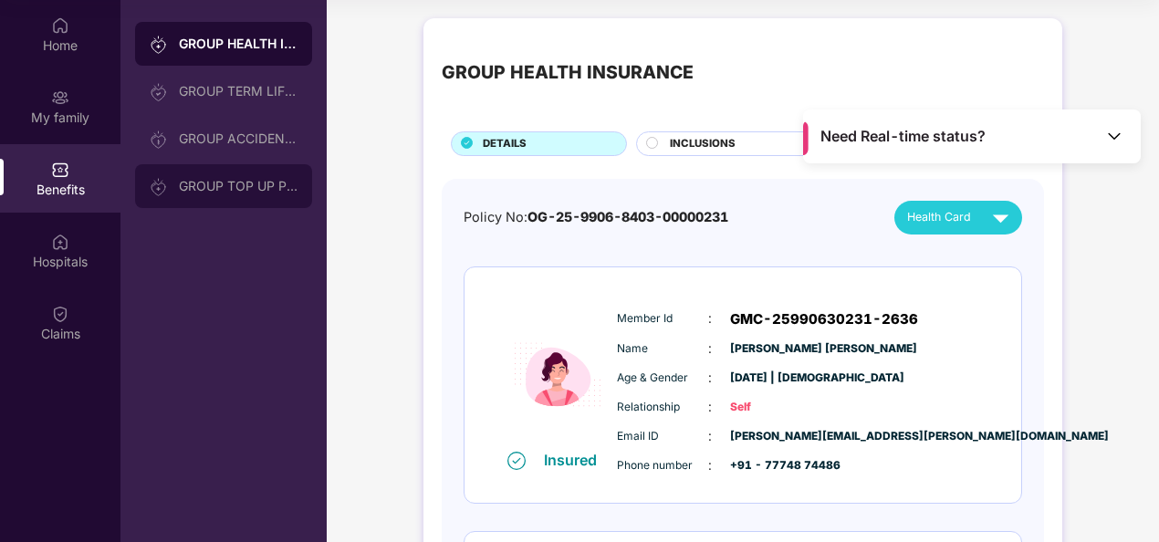
click at [246, 187] on div "GROUP TOP UP POLICY" at bounding box center [238, 186] width 119 height 15
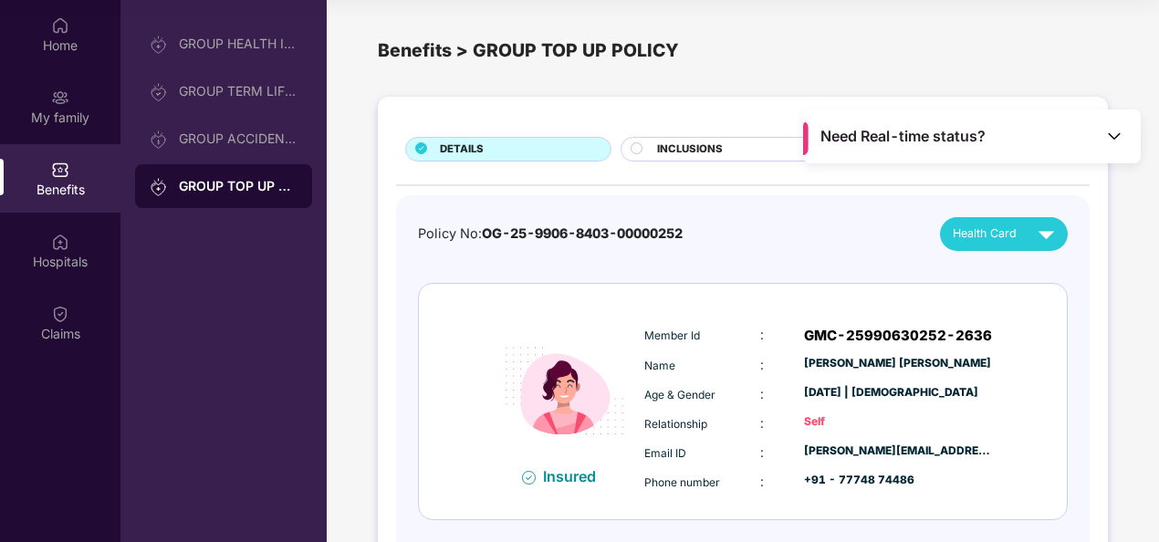
click at [640, 144] on circle at bounding box center [637, 147] width 11 height 11
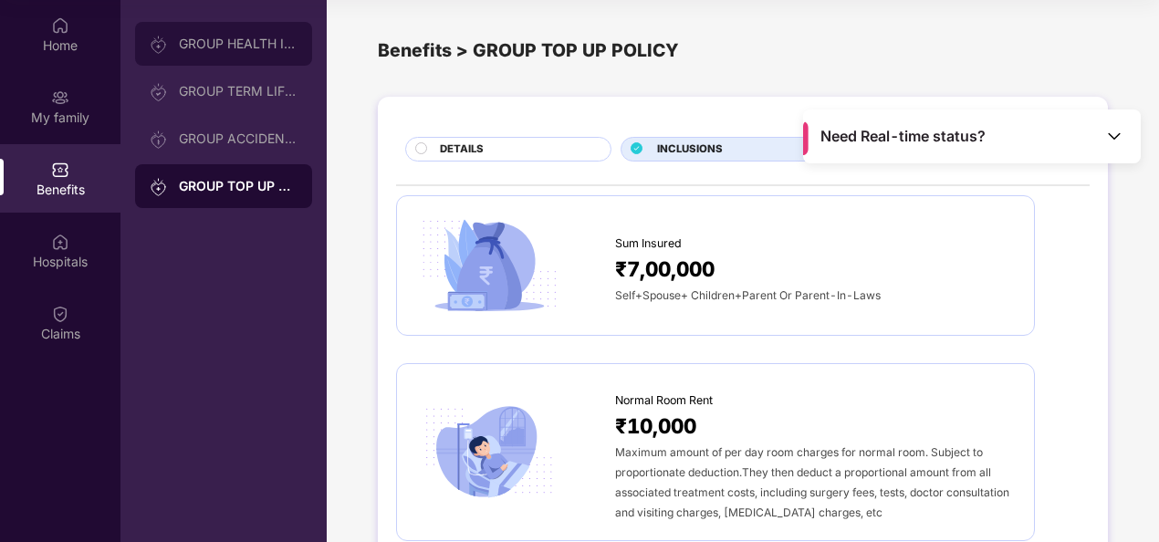
click at [228, 40] on div "GROUP HEALTH INSURANCE" at bounding box center [238, 44] width 119 height 15
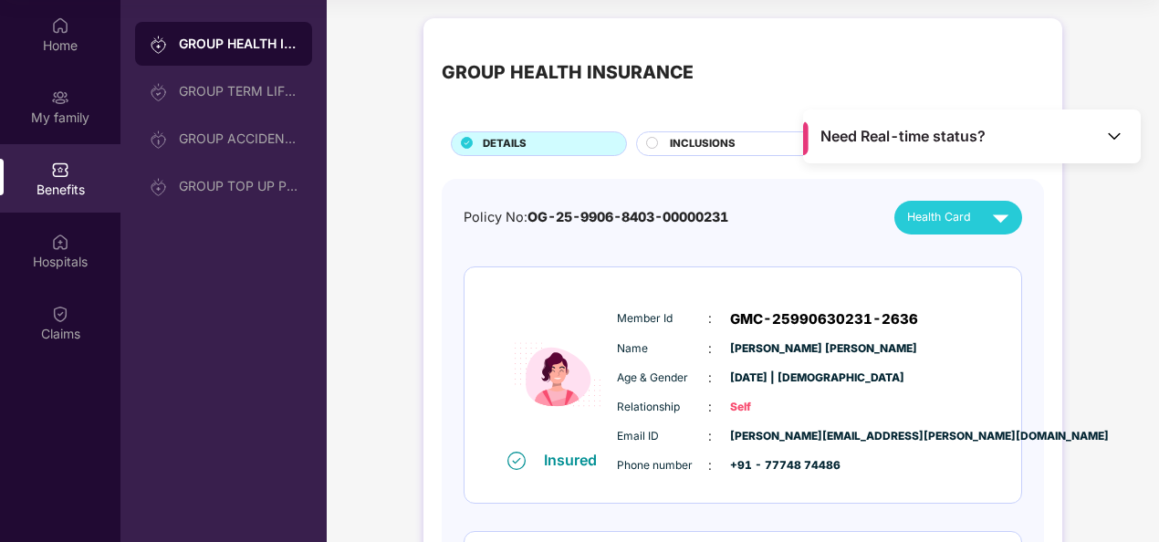
click at [705, 140] on span "INCLUSIONS" at bounding box center [703, 144] width 66 height 16
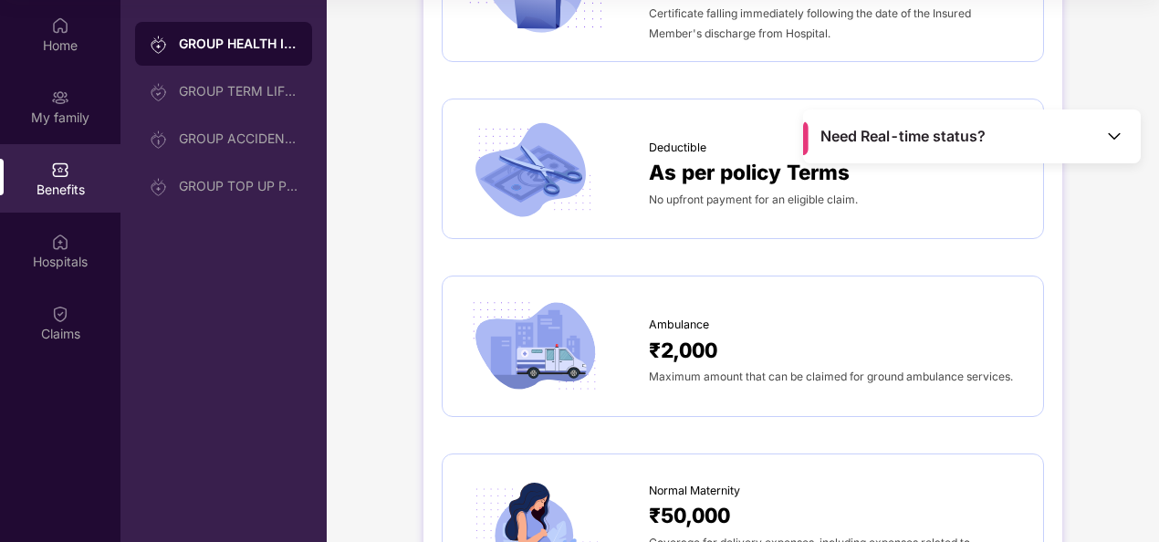
scroll to position [913, 0]
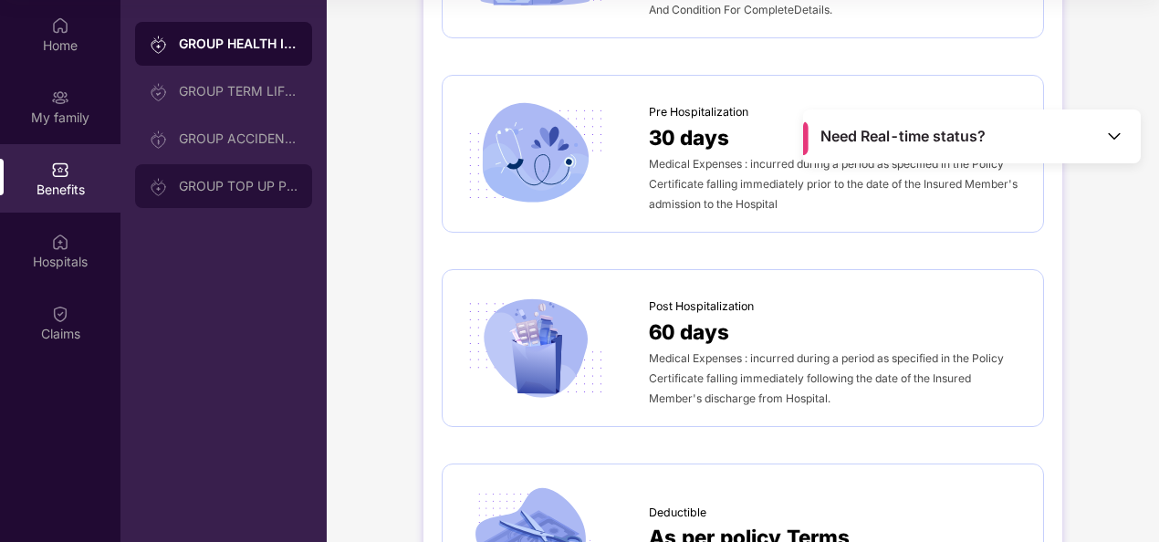
click at [254, 180] on div "GROUP TOP UP POLICY" at bounding box center [238, 186] width 119 height 15
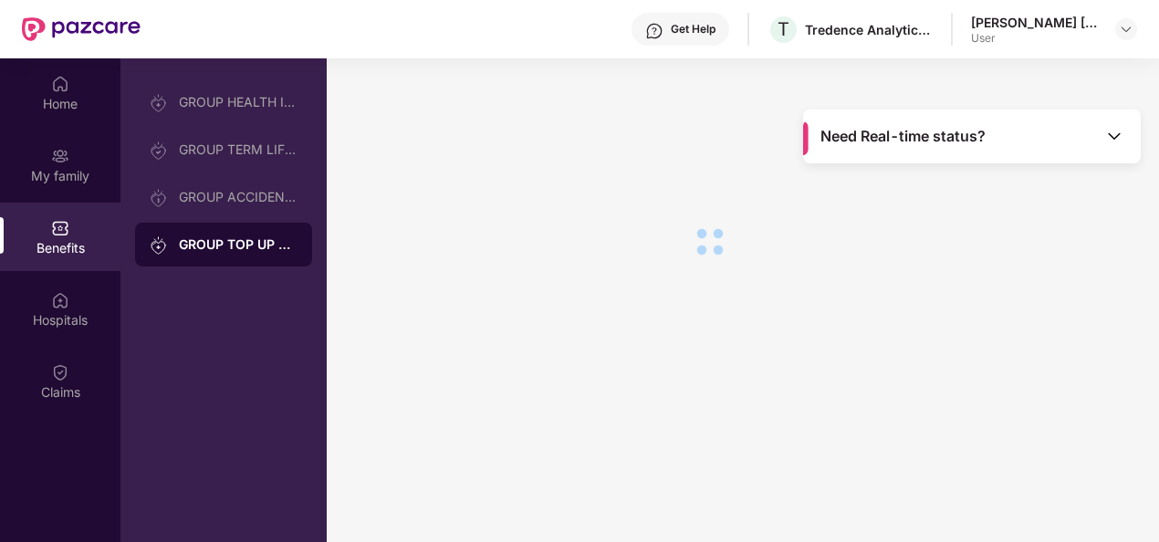
scroll to position [0, 0]
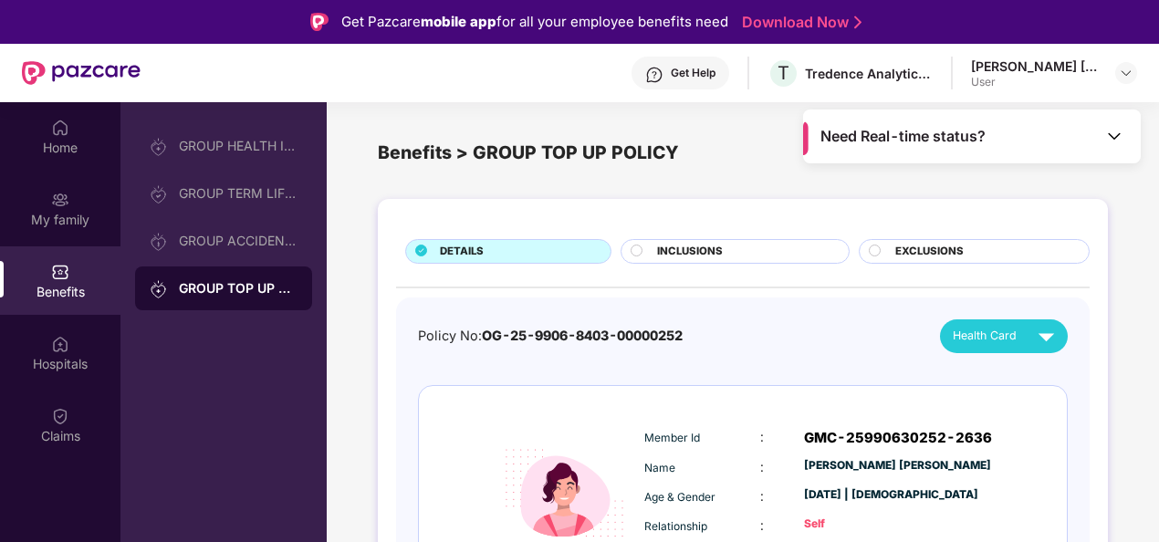
click at [705, 250] on span "INCLUSIONS" at bounding box center [690, 252] width 66 height 16
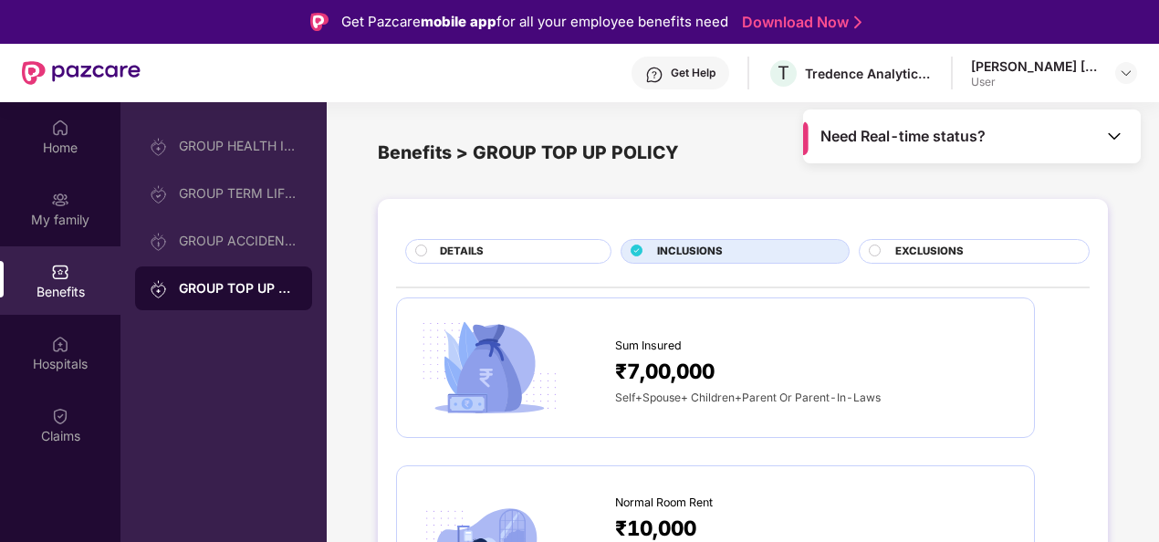
click at [925, 254] on span "EXCLUSIONS" at bounding box center [929, 252] width 68 height 16
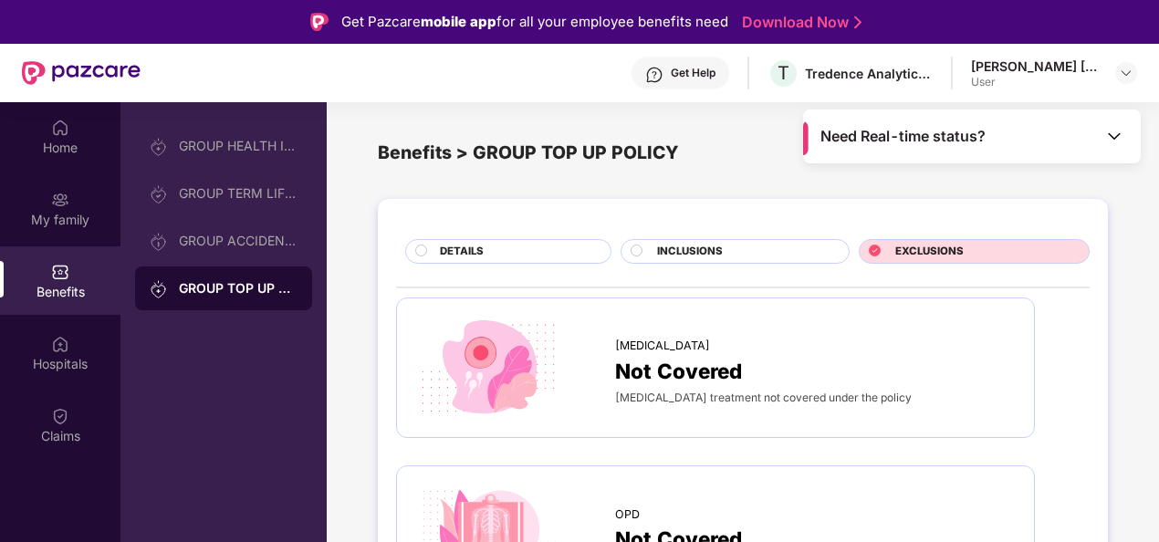
click at [701, 245] on span "INCLUSIONS" at bounding box center [690, 252] width 66 height 16
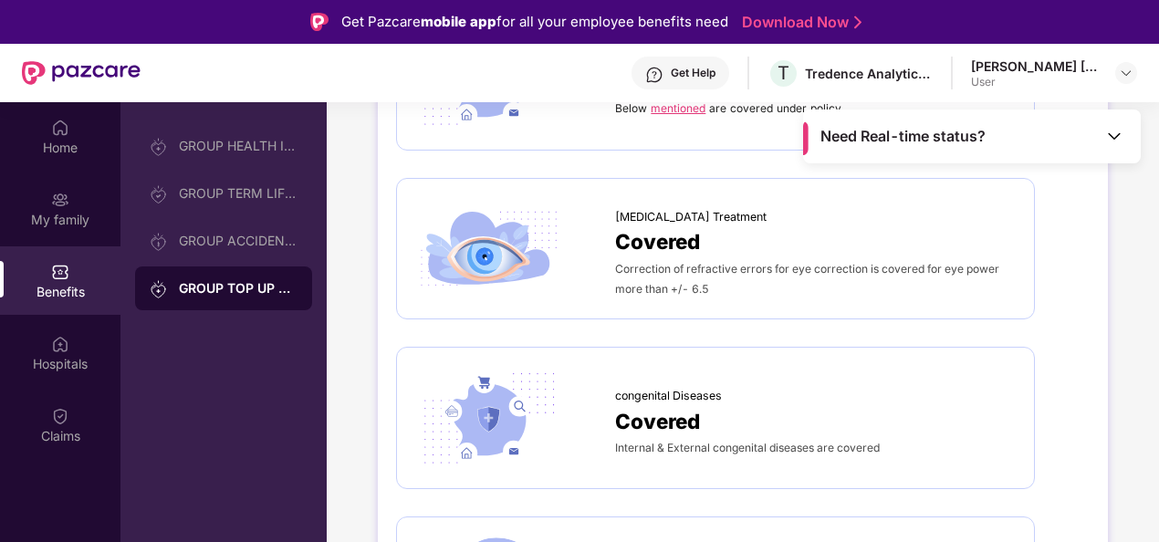
scroll to position [2099, 0]
